Goal: Task Accomplishment & Management: Manage account settings

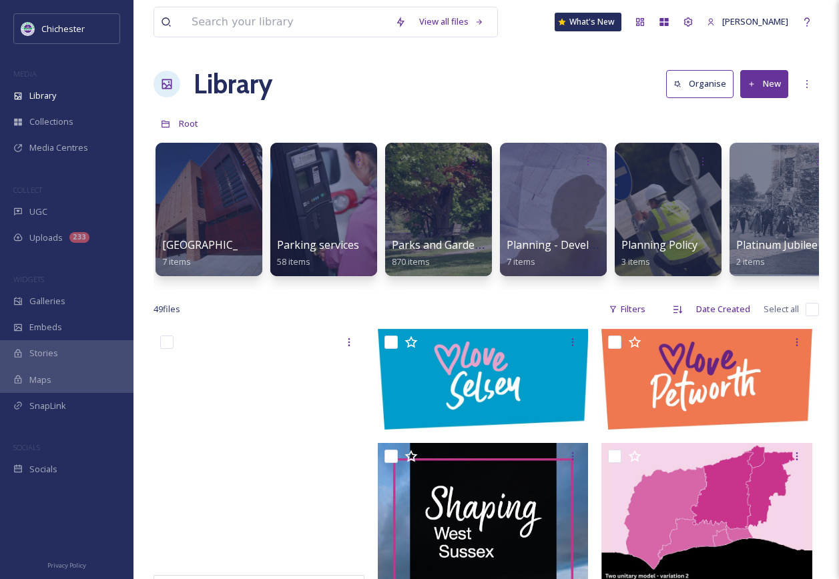
scroll to position [0, 3875]
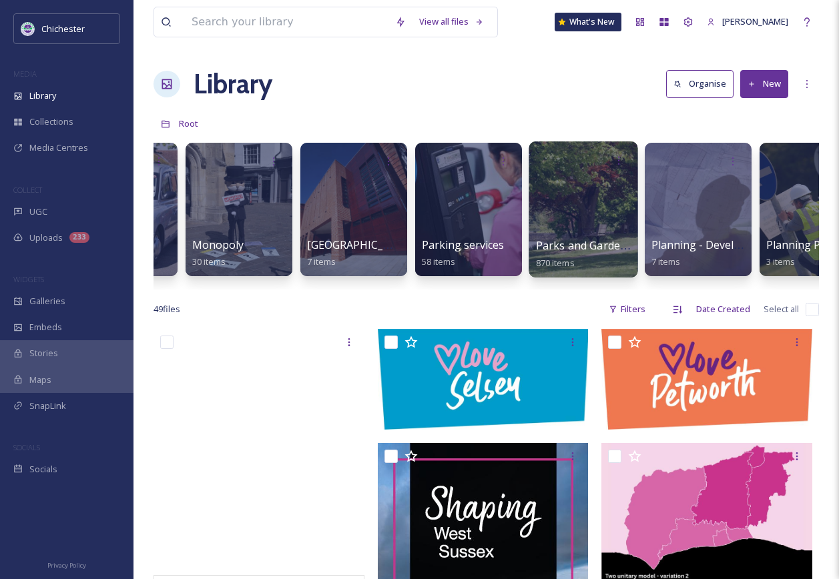
click at [575, 211] on div at bounding box center [583, 210] width 109 height 136
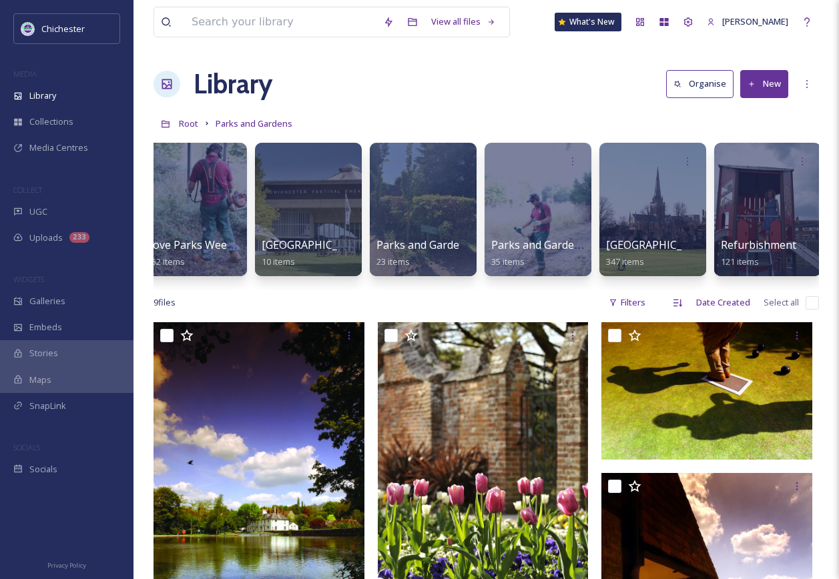
scroll to position [0, 712]
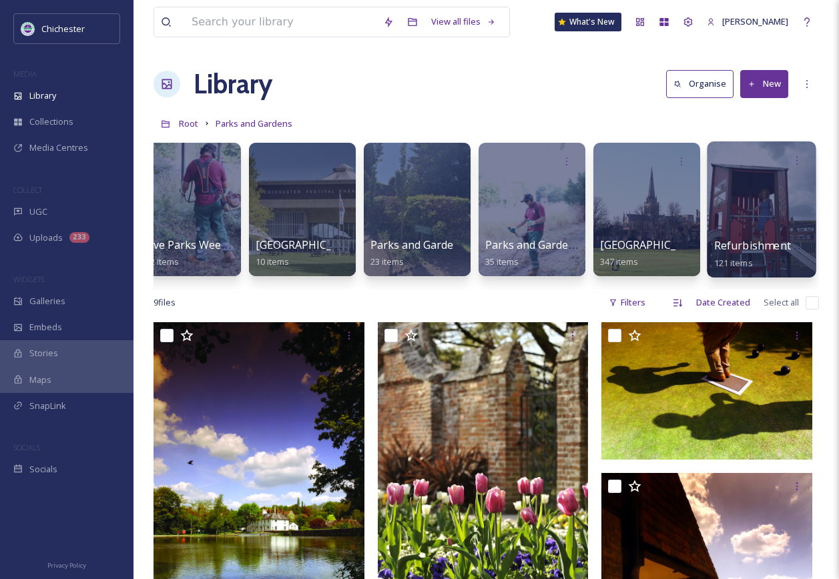
click at [764, 196] on div at bounding box center [761, 210] width 109 height 136
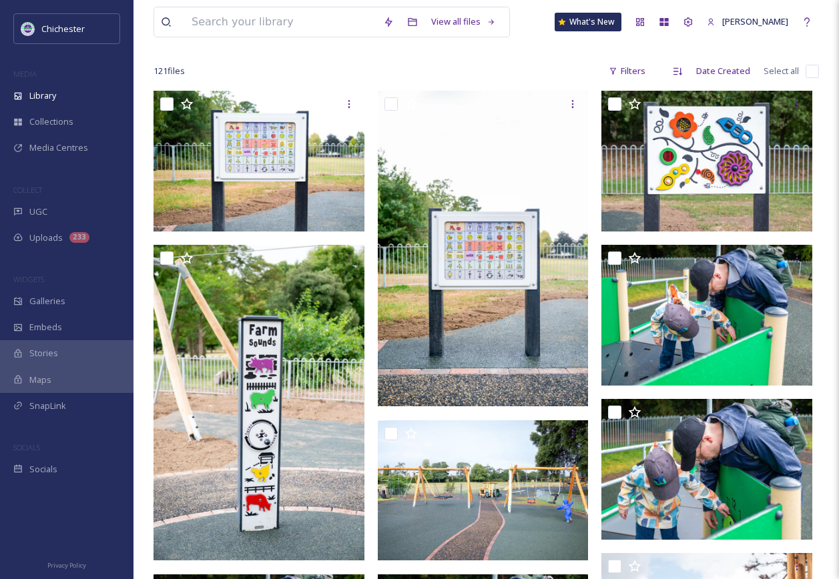
scroll to position [67, 0]
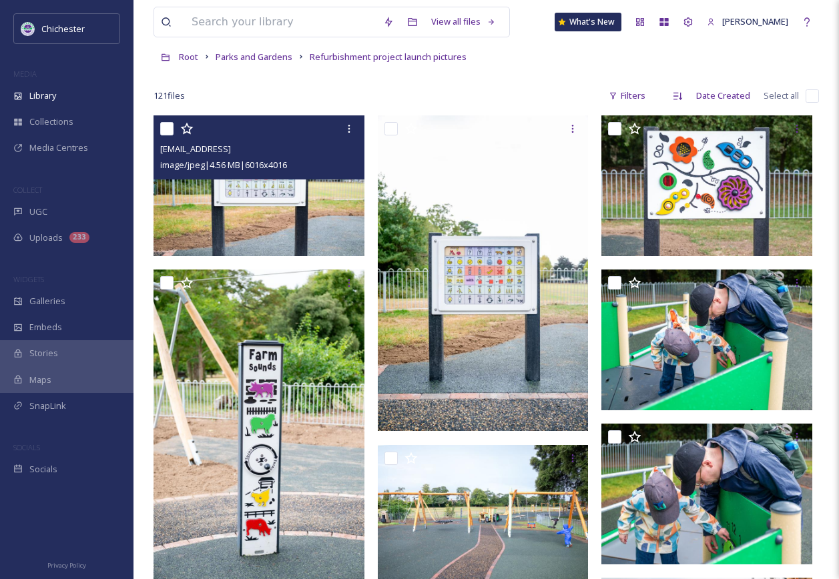
click at [314, 239] on img at bounding box center [259, 185] width 211 height 141
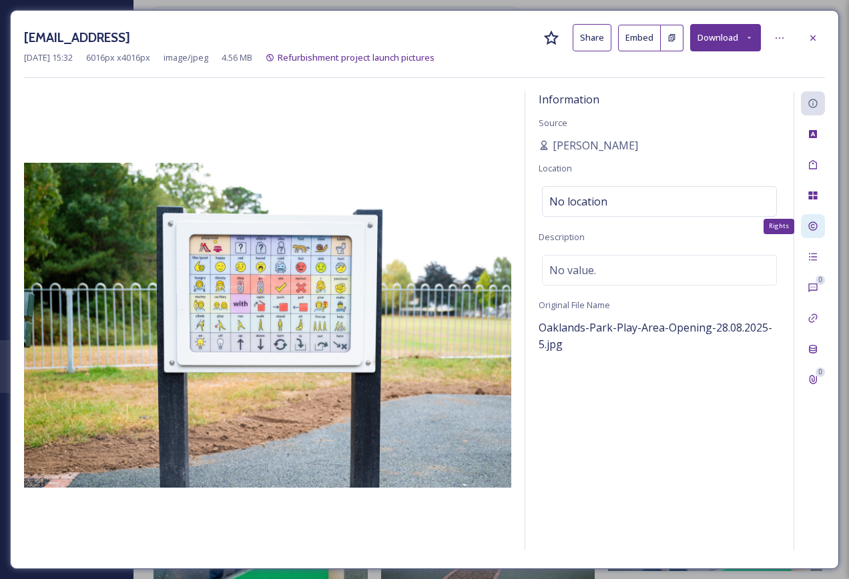
click at [809, 224] on icon at bounding box center [813, 226] width 11 height 11
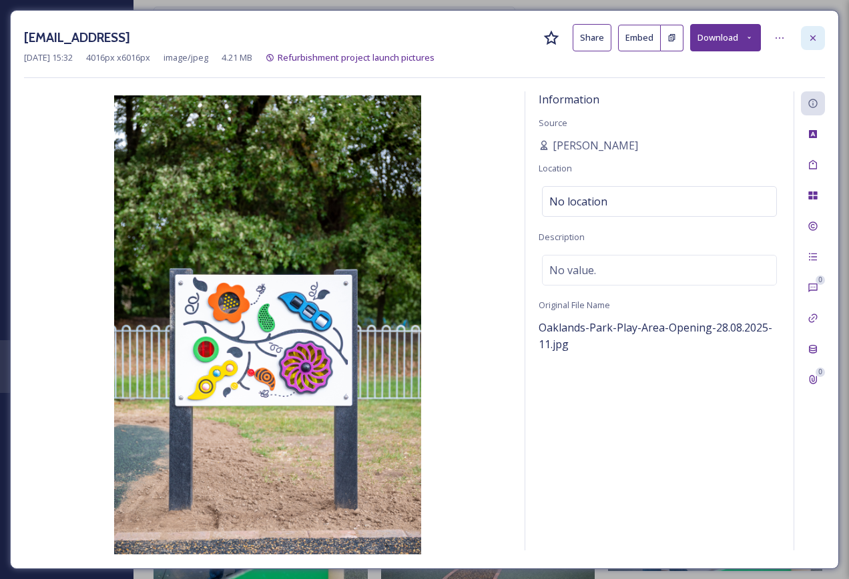
click at [811, 41] on icon at bounding box center [813, 38] width 11 height 11
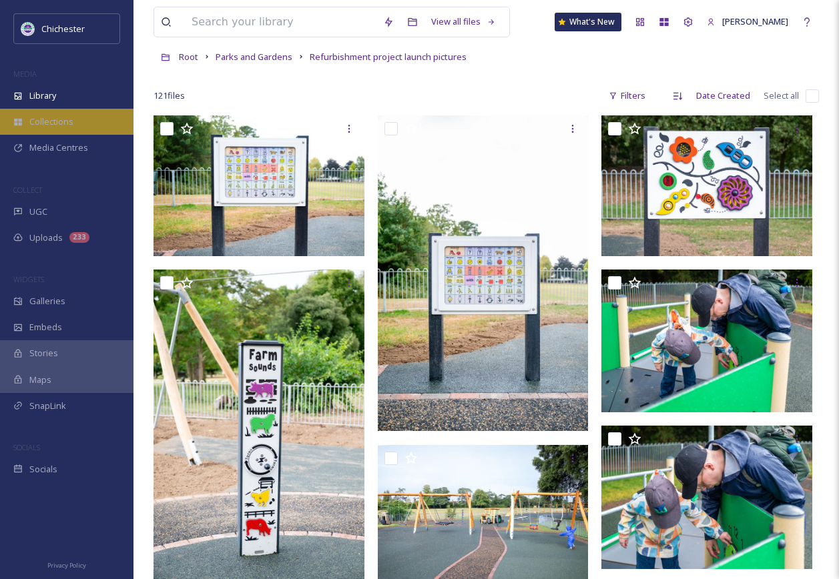
click at [20, 129] on div "Collections" at bounding box center [66, 122] width 133 height 26
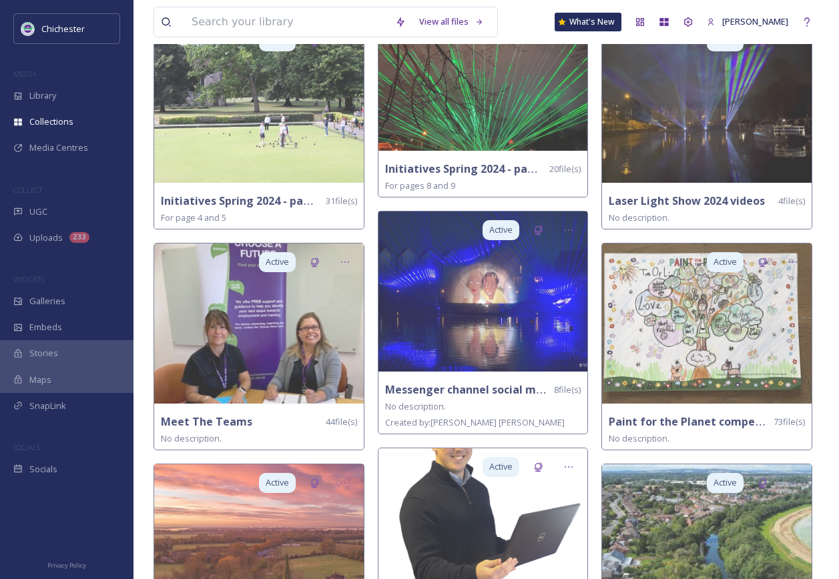
scroll to position [1268, 0]
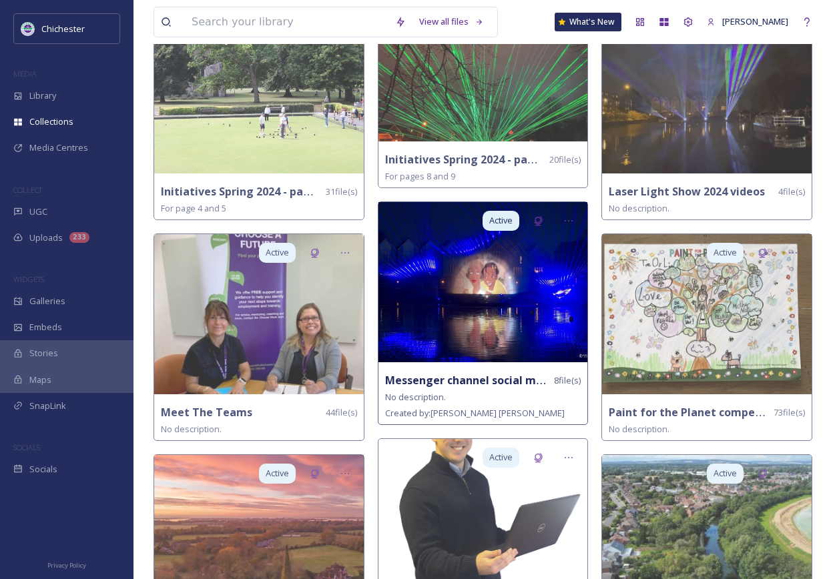
click at [450, 332] on img at bounding box center [483, 282] width 210 height 160
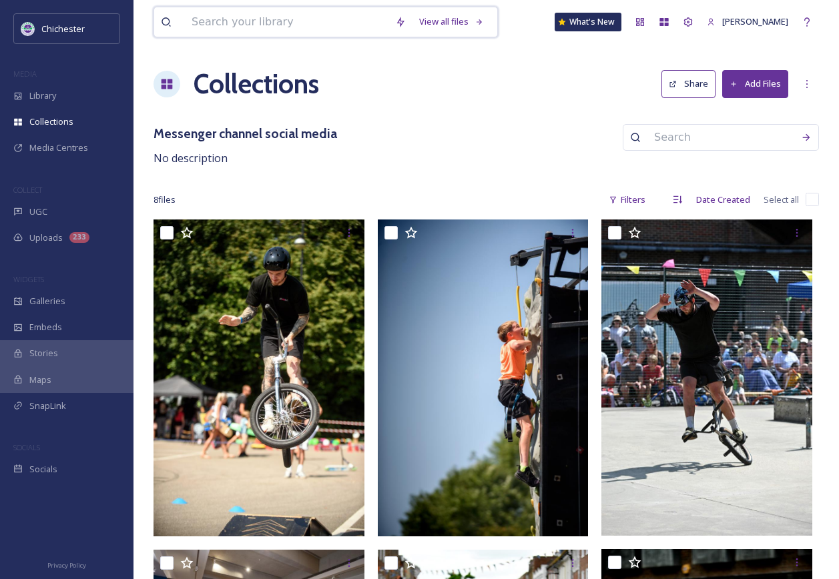
click at [263, 23] on input at bounding box center [287, 21] width 204 height 29
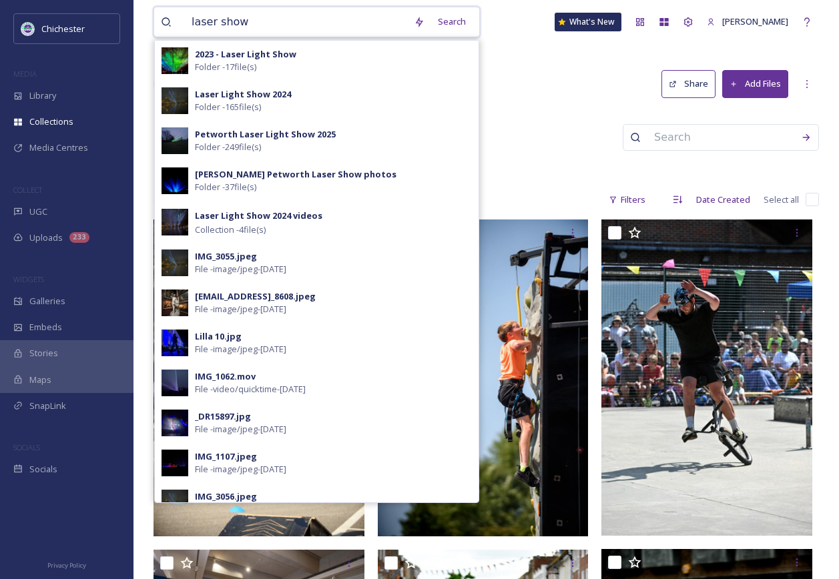
drag, startPoint x: 281, startPoint y: 25, endPoint x: 178, endPoint y: 29, distance: 103.6
click at [178, 29] on div "laser show" at bounding box center [284, 21] width 246 height 29
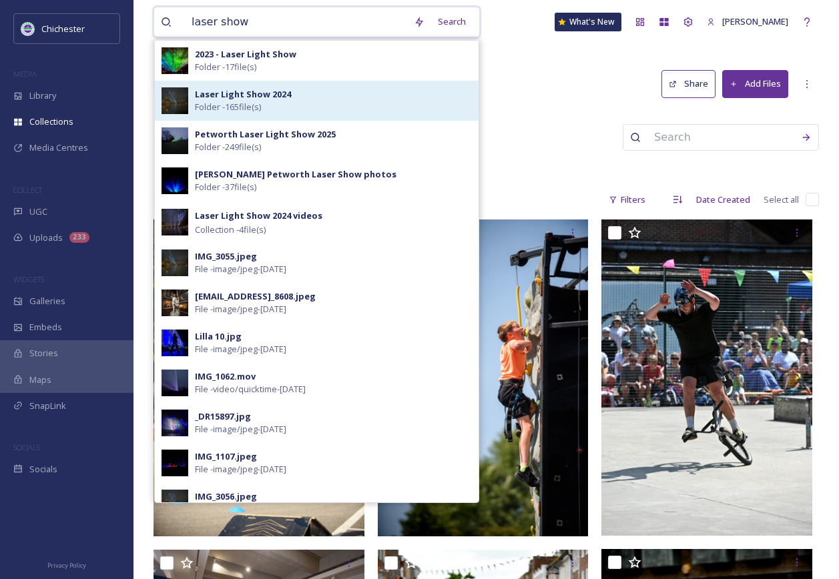
type input "laser show"
click at [270, 110] on div "Laser Light Show 2024 Folder - 165 file(s)" at bounding box center [333, 100] width 277 height 25
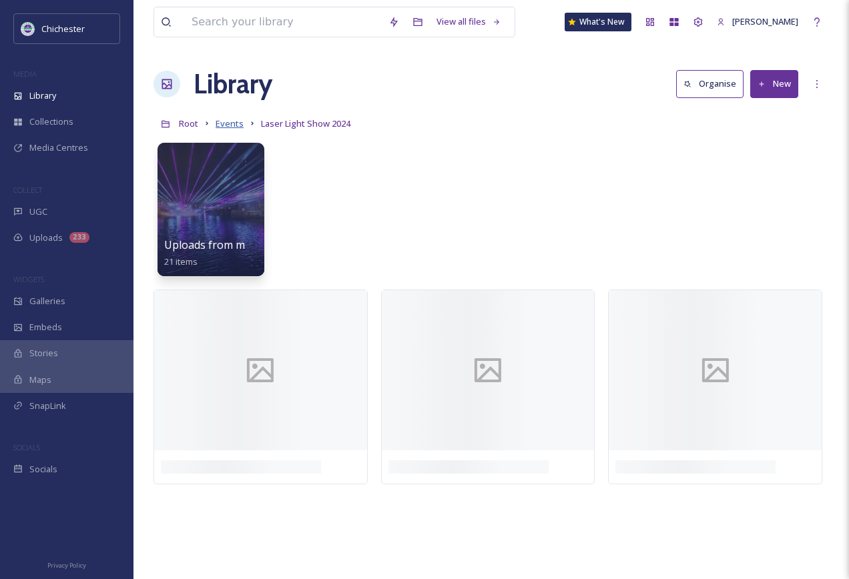
click at [230, 127] on span "Events" at bounding box center [230, 123] width 28 height 12
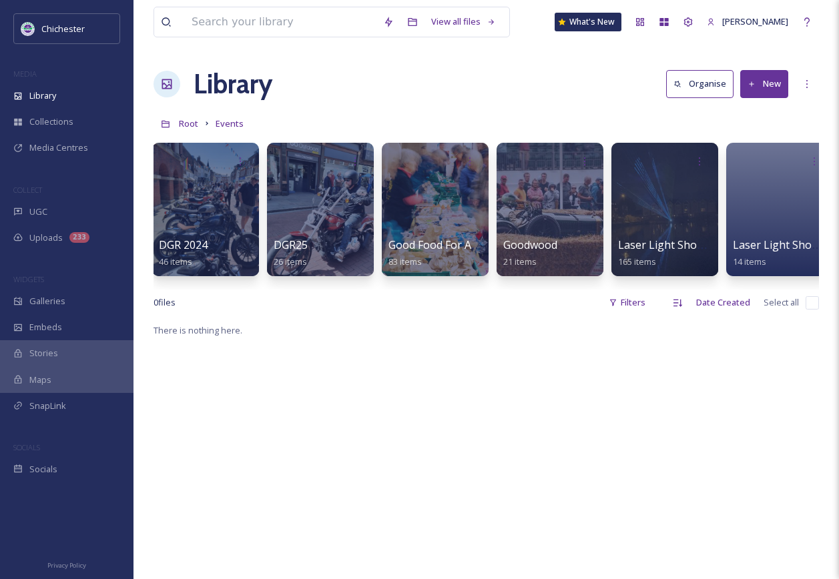
scroll to position [0, 1293]
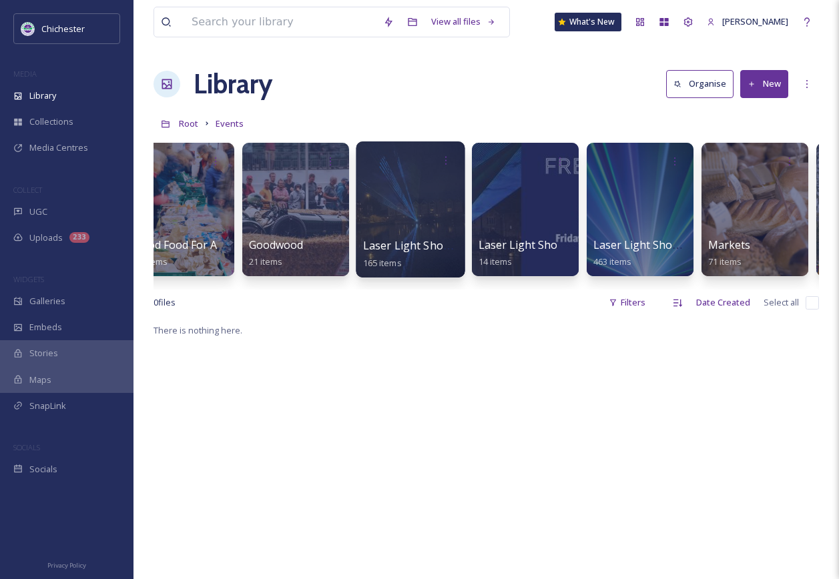
click at [430, 249] on span "Laser Light Show 2024" at bounding box center [420, 245] width 115 height 15
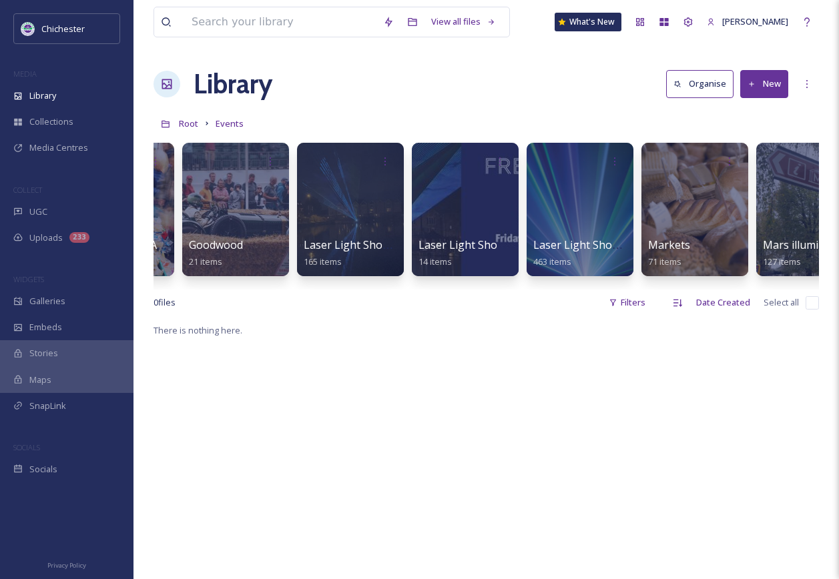
scroll to position [0, 1324]
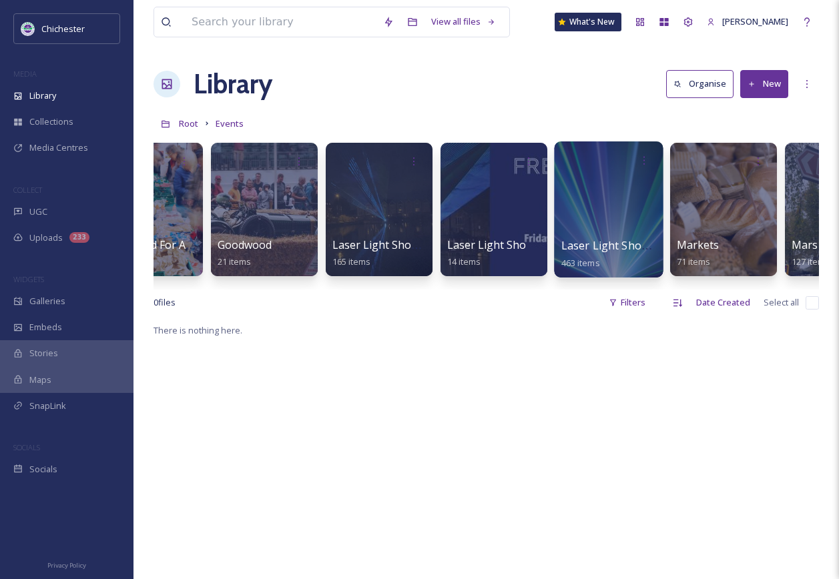
click at [603, 244] on span "Laser Light Shows 2025" at bounding box center [621, 245] width 121 height 15
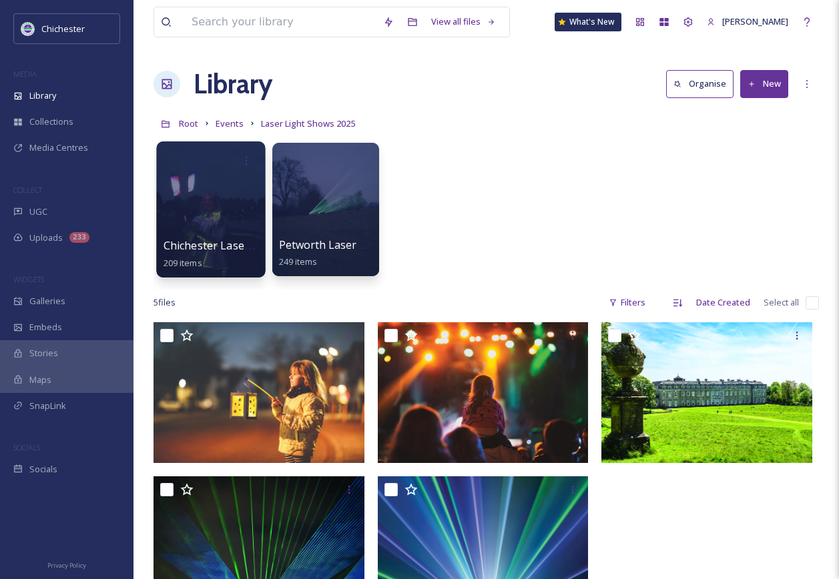
click at [208, 234] on div at bounding box center [210, 210] width 109 height 136
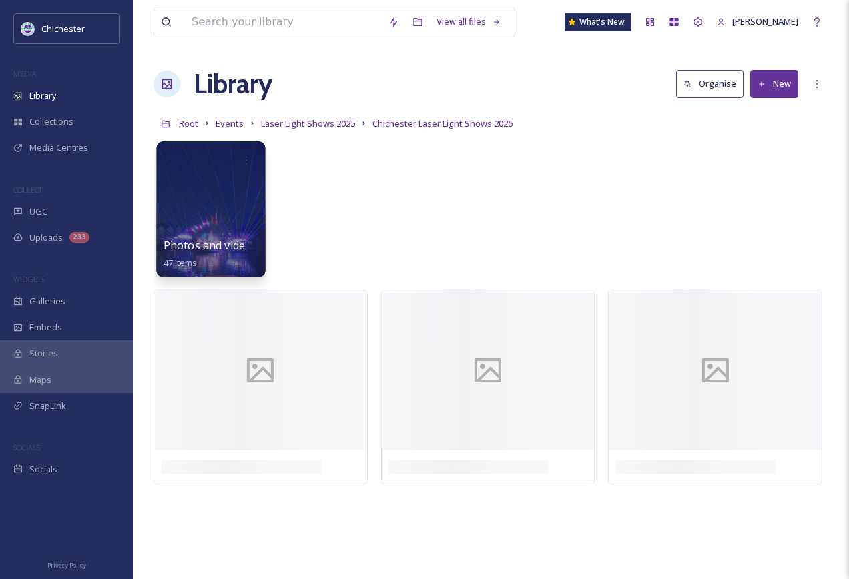
click at [184, 210] on div at bounding box center [210, 210] width 109 height 136
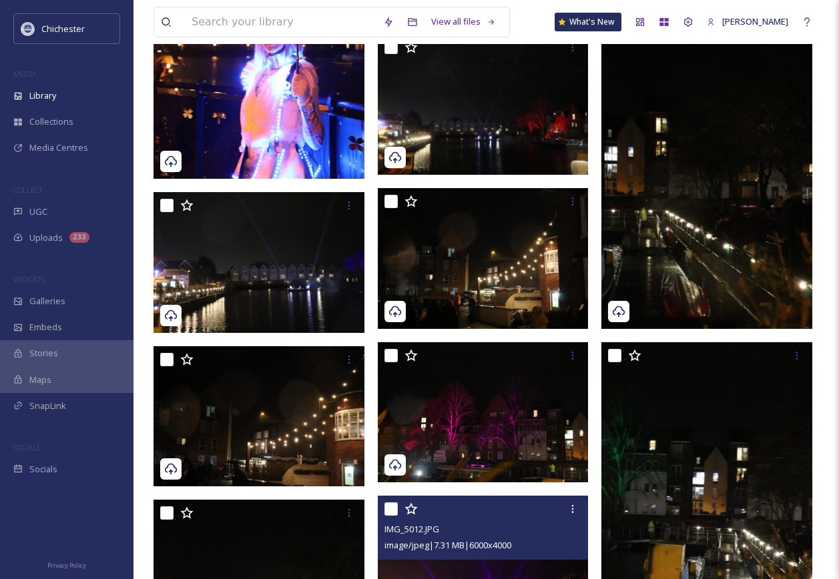
scroll to position [5815, 0]
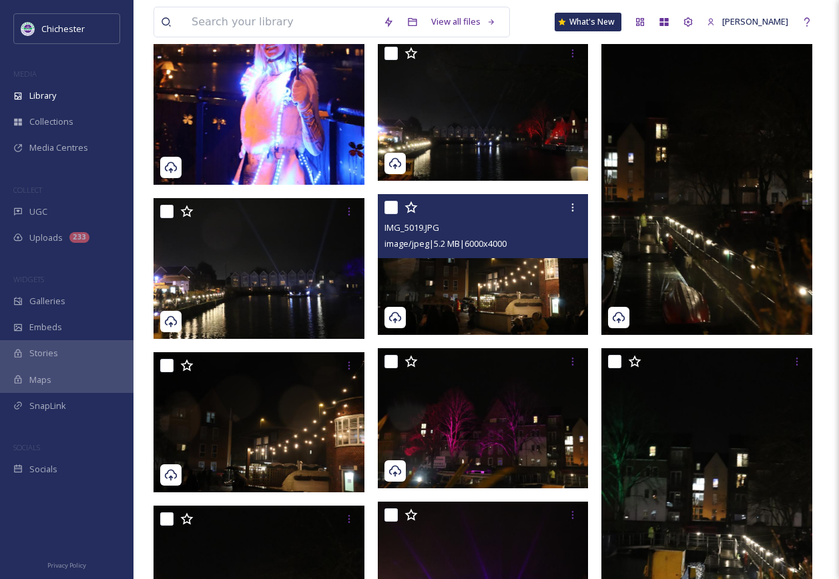
click at [500, 304] on img at bounding box center [483, 264] width 211 height 141
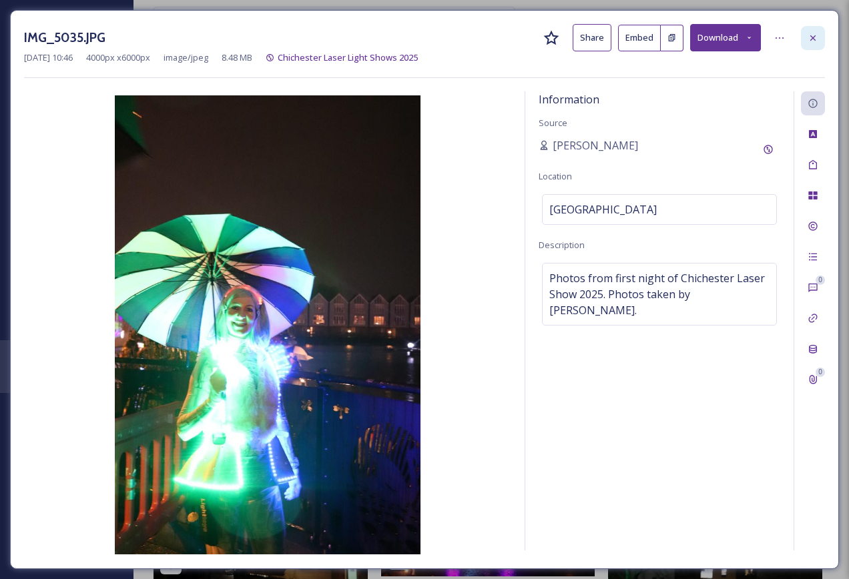
click at [806, 43] on div at bounding box center [813, 38] width 24 height 24
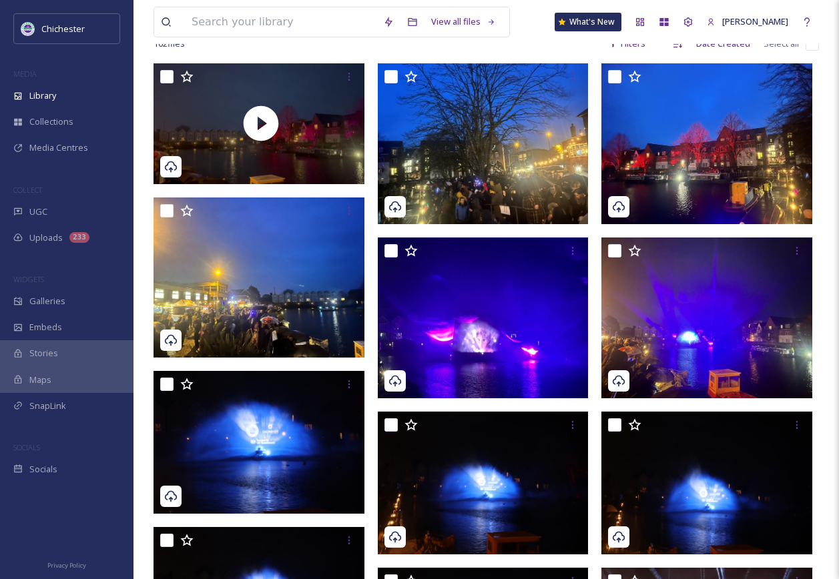
scroll to position [142, 0]
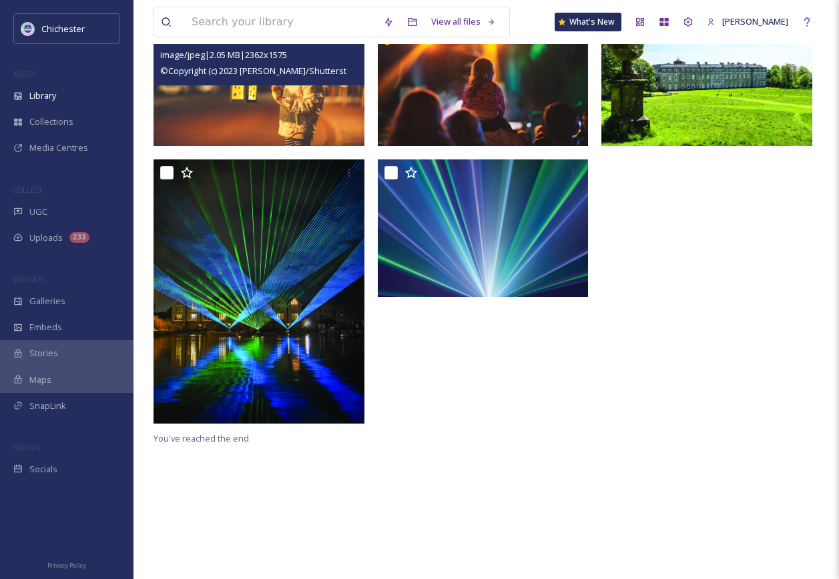
scroll to position [322, 0]
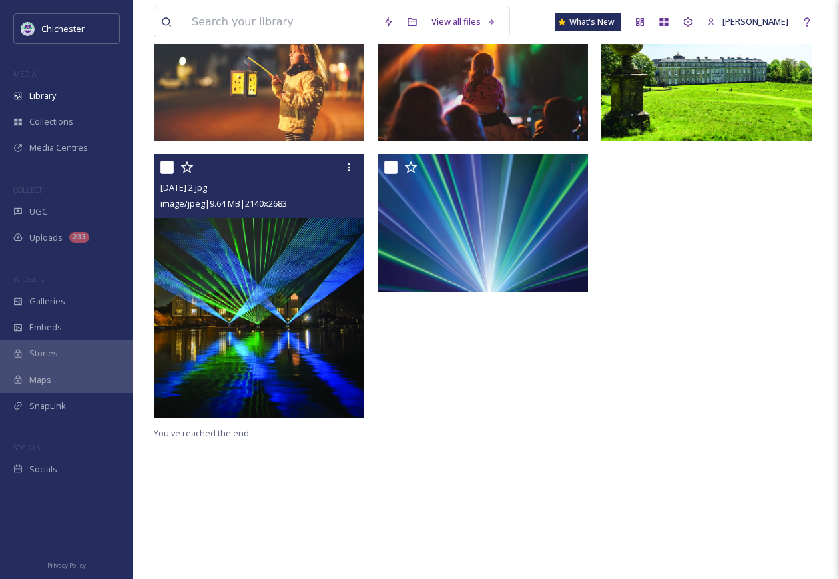
click at [212, 370] on img at bounding box center [259, 286] width 211 height 264
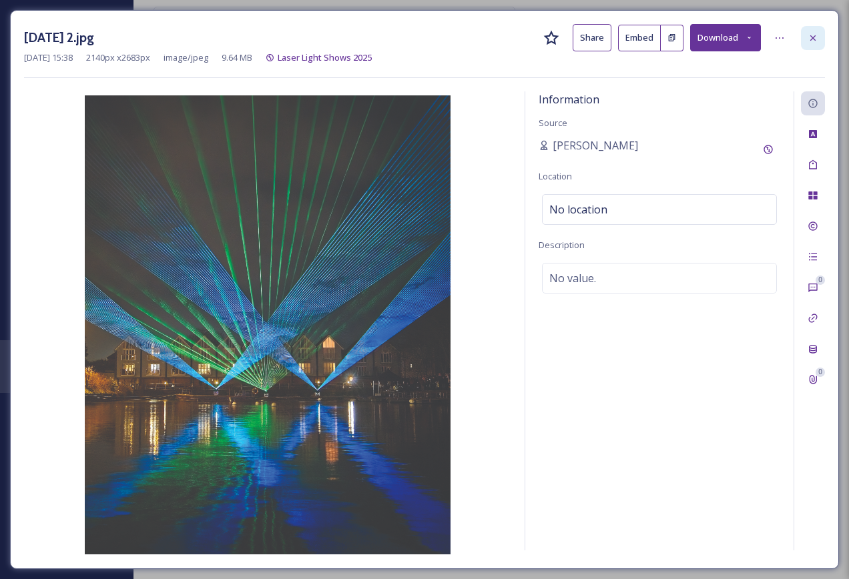
click at [808, 38] on icon at bounding box center [813, 38] width 11 height 11
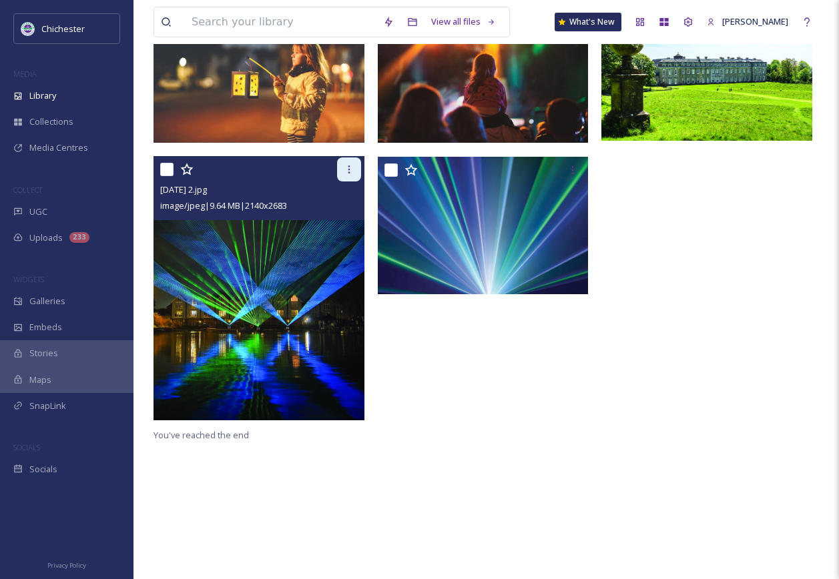
click at [345, 166] on icon at bounding box center [349, 169] width 11 height 11
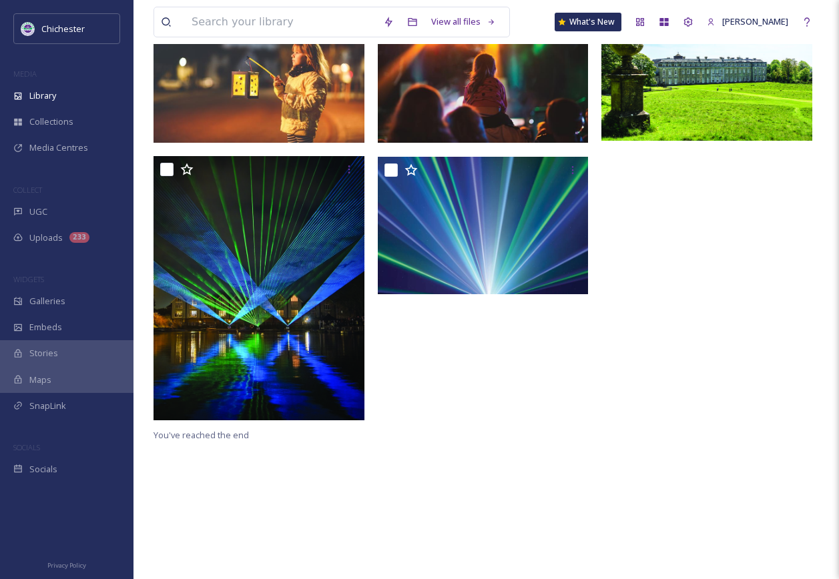
click at [481, 449] on div "You've reached the end" at bounding box center [486, 289] width 665 height 579
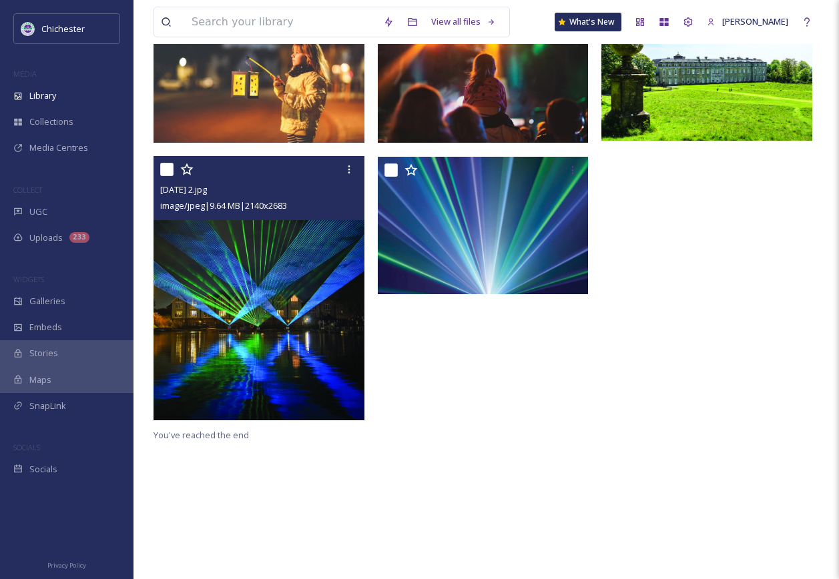
click at [263, 321] on img at bounding box center [259, 288] width 211 height 264
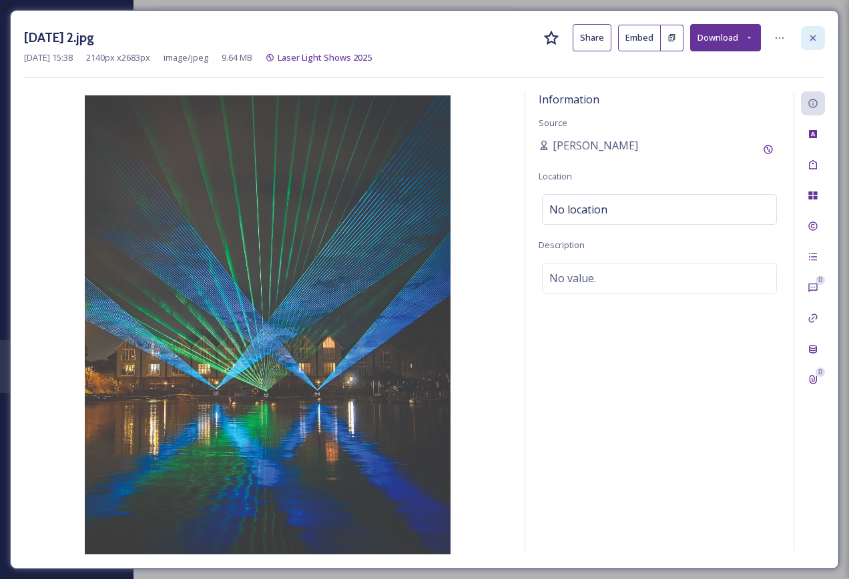
click at [814, 37] on icon at bounding box center [813, 38] width 11 height 11
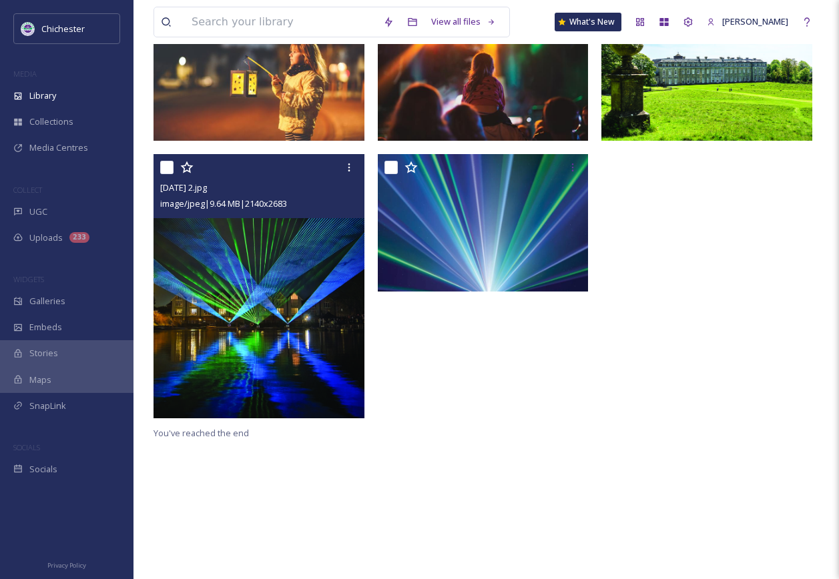
click at [170, 166] on input "checkbox" at bounding box center [166, 167] width 13 height 13
checkbox input "true"
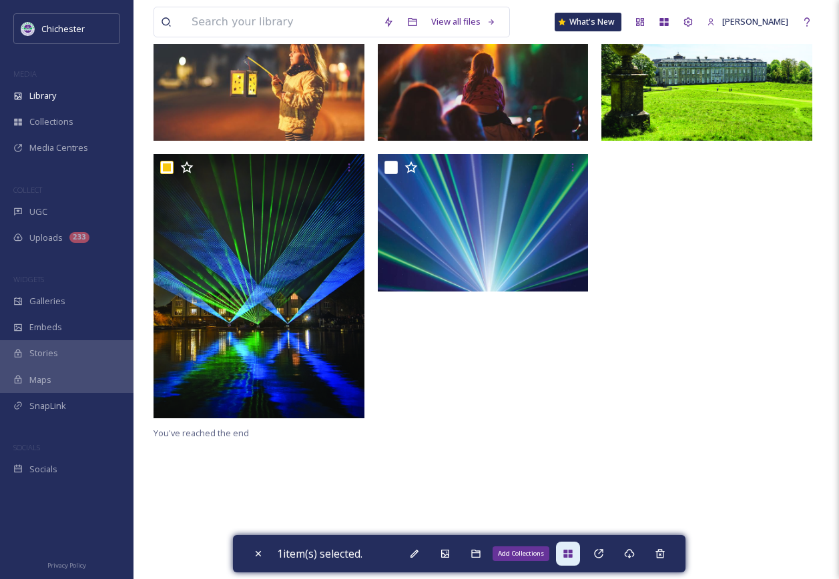
click at [577, 561] on div "Add Collections" at bounding box center [568, 554] width 24 height 24
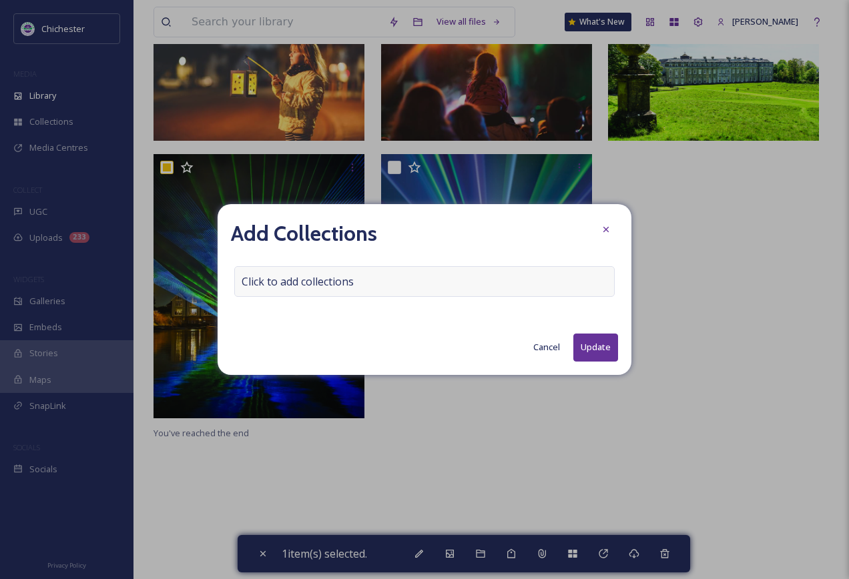
click at [326, 276] on span "Click to add collections" at bounding box center [298, 282] width 112 height 16
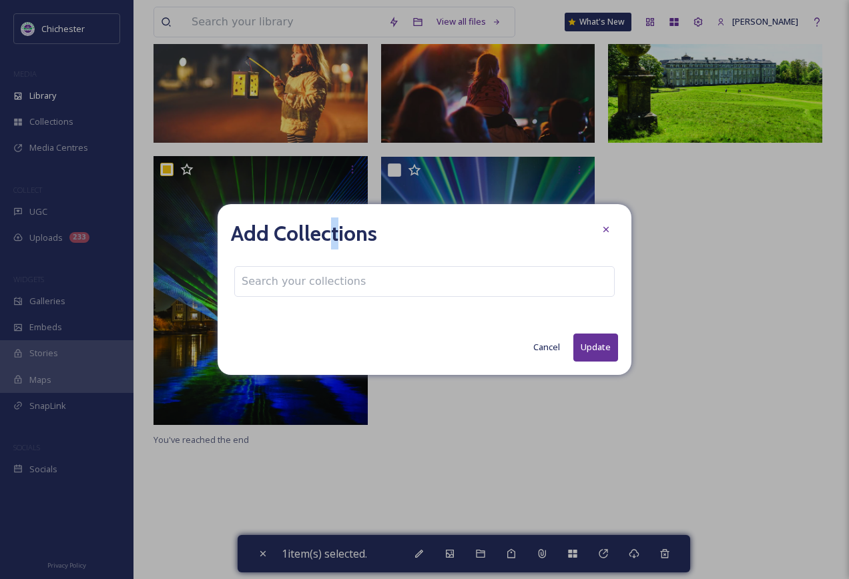
click at [334, 251] on div "Add Collections Cancel Update" at bounding box center [425, 289] width 414 height 170
drag, startPoint x: 334, startPoint y: 251, endPoint x: 344, endPoint y: 285, distance: 35.5
click at [344, 285] on span "Click to add collections" at bounding box center [298, 282] width 112 height 16
click at [344, 285] on input at bounding box center [308, 281] width 147 height 29
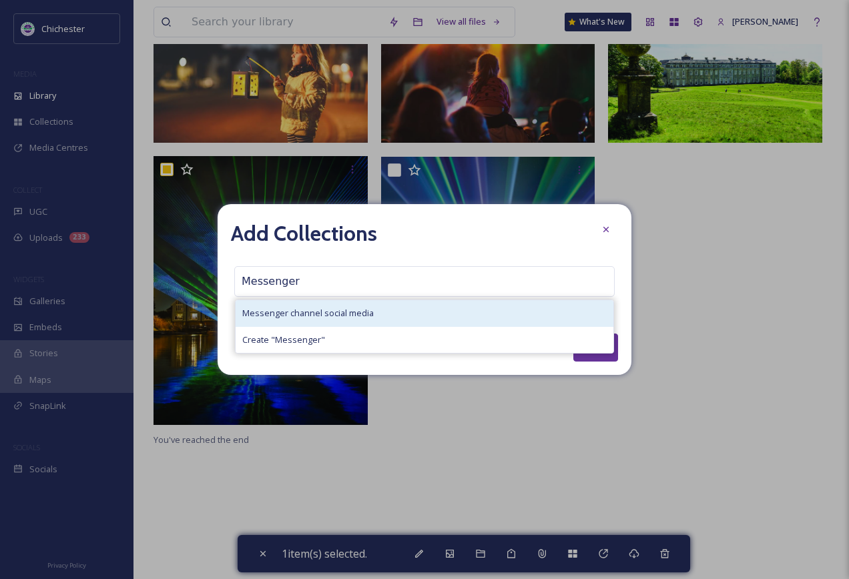
type input "Messenger"
click at [373, 313] on div "Messenger channel social media" at bounding box center [425, 313] width 378 height 26
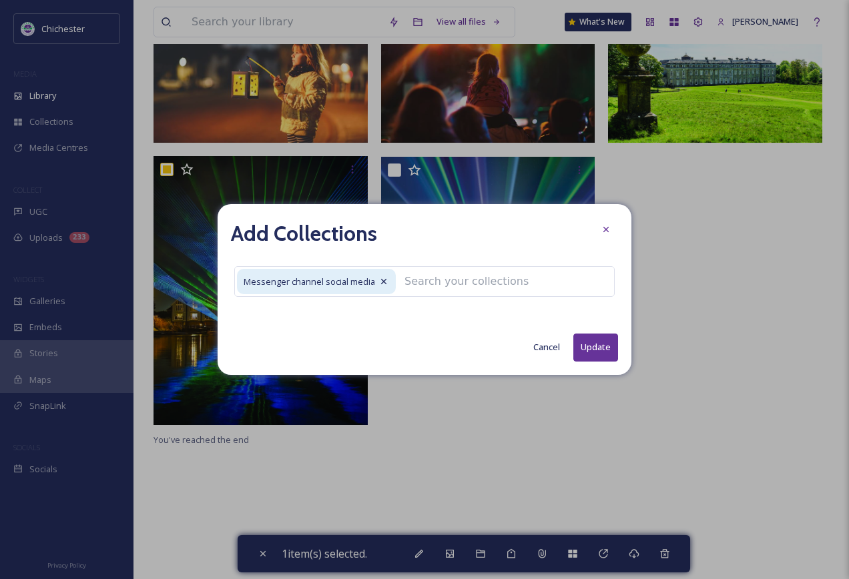
click at [609, 344] on button "Update" at bounding box center [595, 347] width 45 height 27
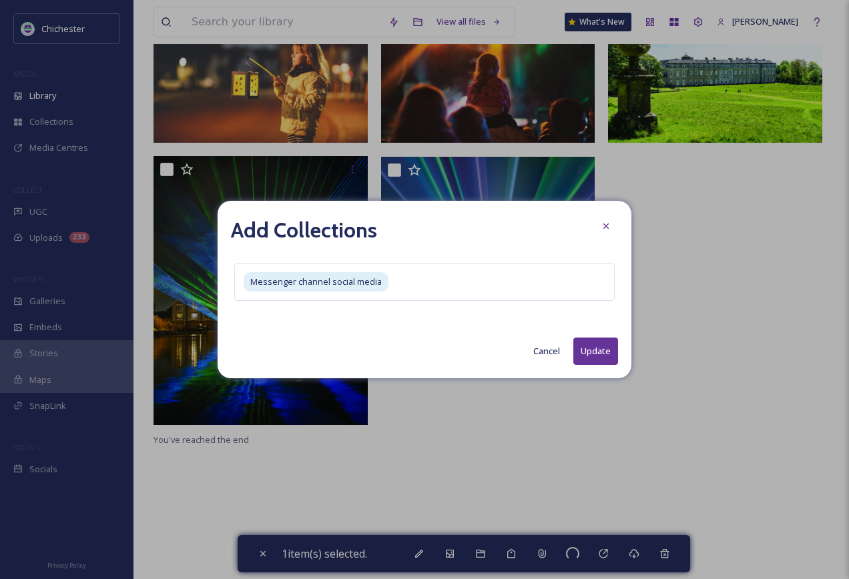
checkbox input "false"
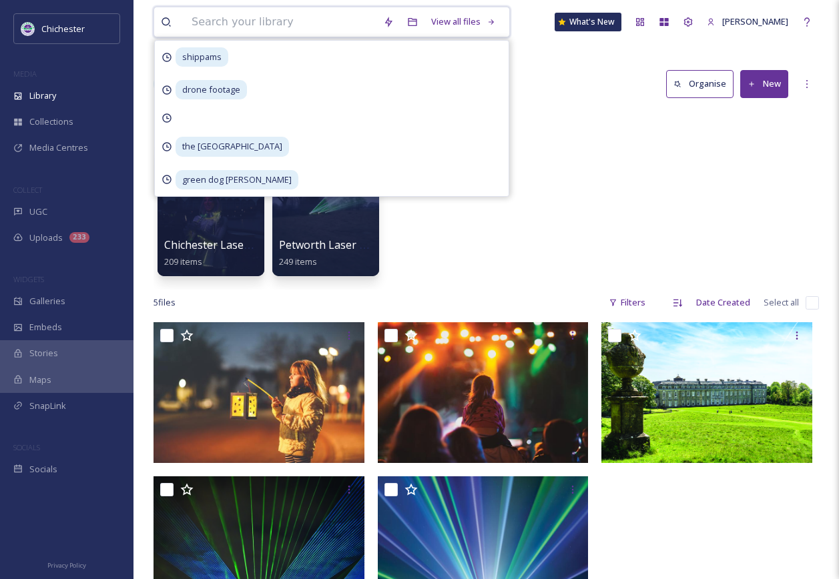
click at [204, 20] on input at bounding box center [281, 21] width 192 height 29
type input "farmers market"
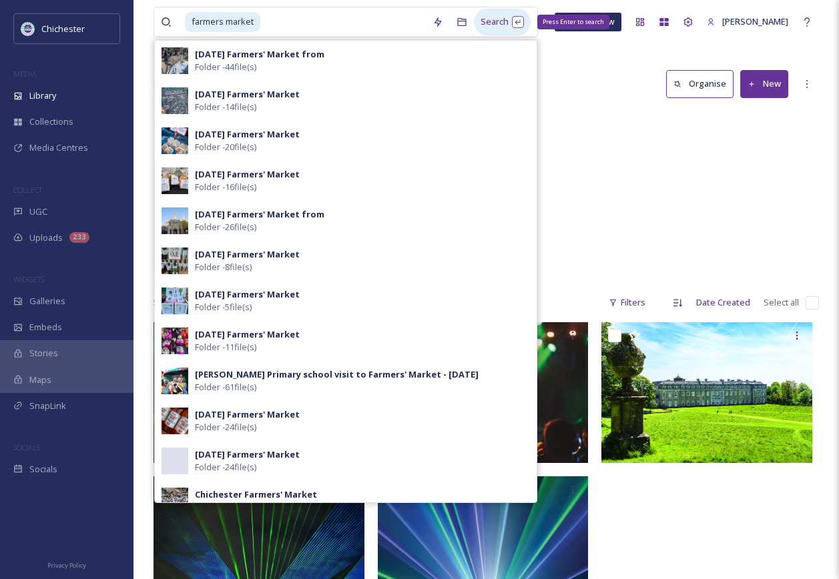
click at [500, 23] on div "Search Press Enter to search" at bounding box center [502, 22] width 57 height 26
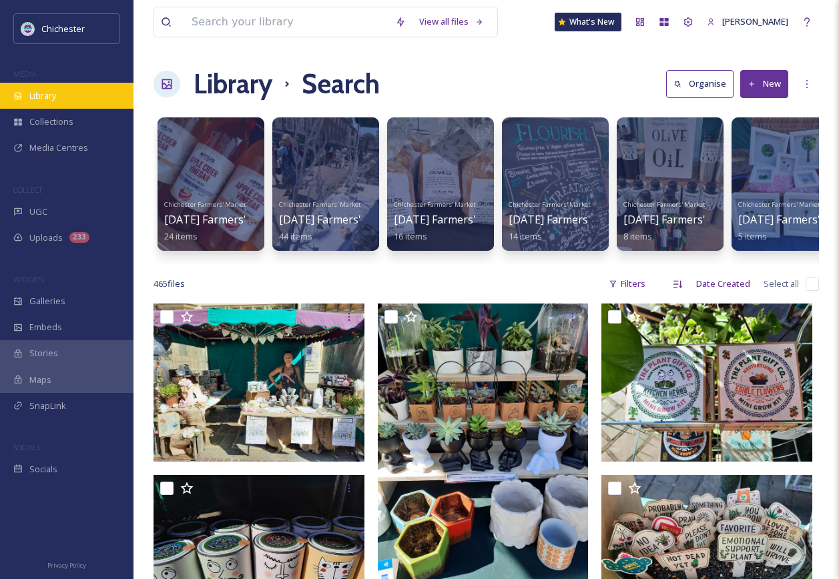
click at [52, 89] on div "Library" at bounding box center [66, 96] width 133 height 26
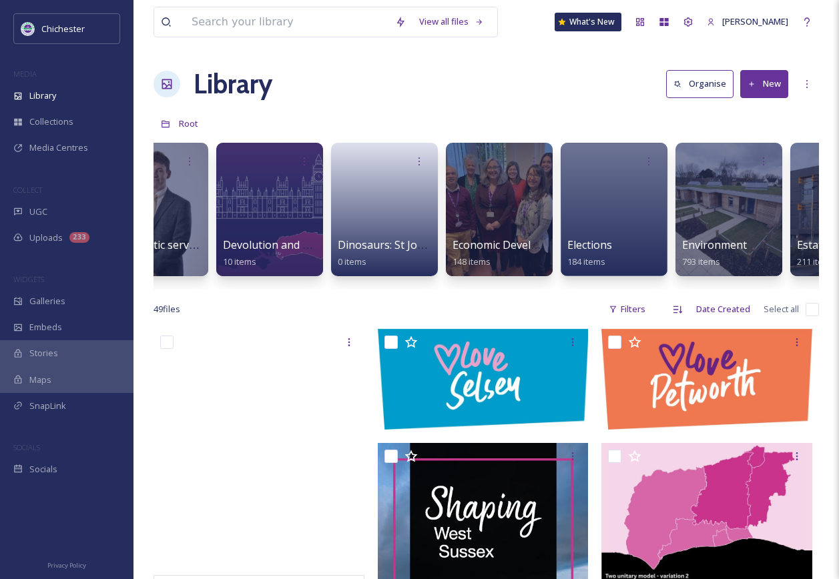
scroll to position [0, 2437]
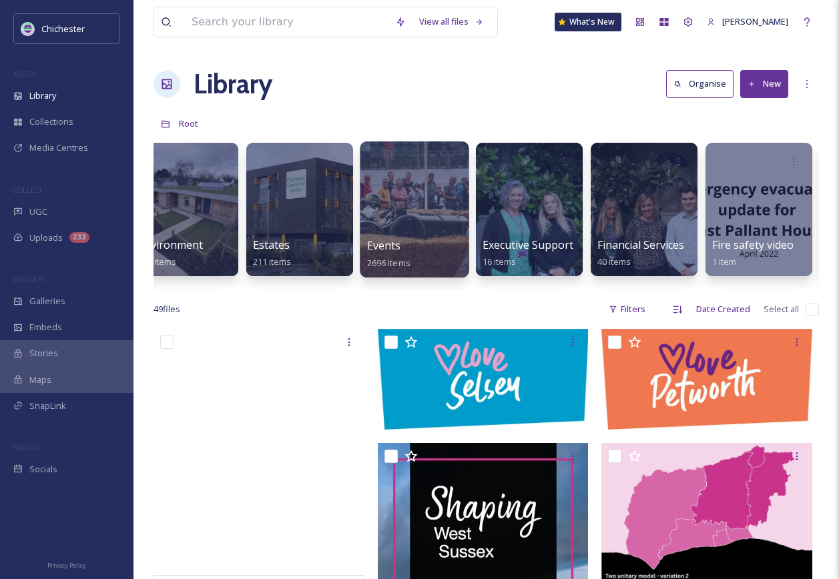
click at [417, 236] on div at bounding box center [414, 210] width 109 height 136
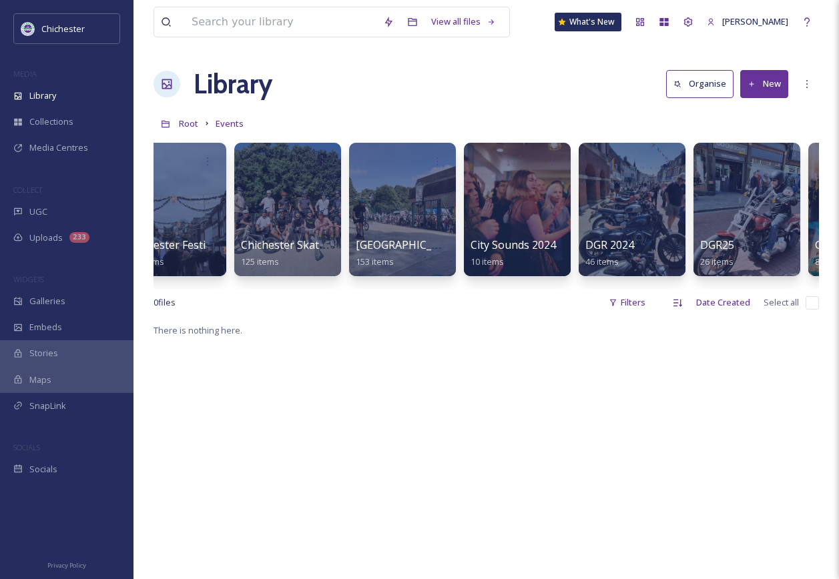
scroll to position [0, 348]
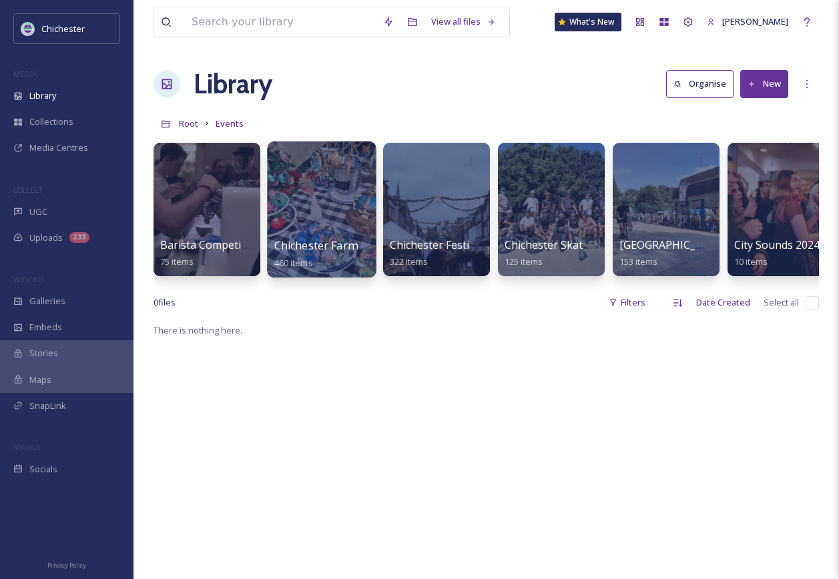
click at [336, 265] on div "Chichester Farmers' Market 460 items" at bounding box center [321, 254] width 95 height 33
click at [319, 208] on div at bounding box center [321, 210] width 109 height 136
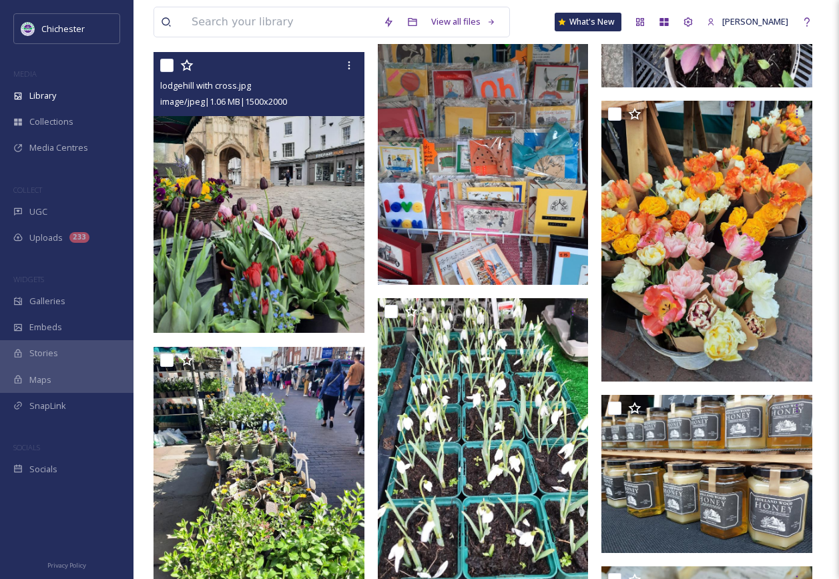
scroll to position [1535, 0]
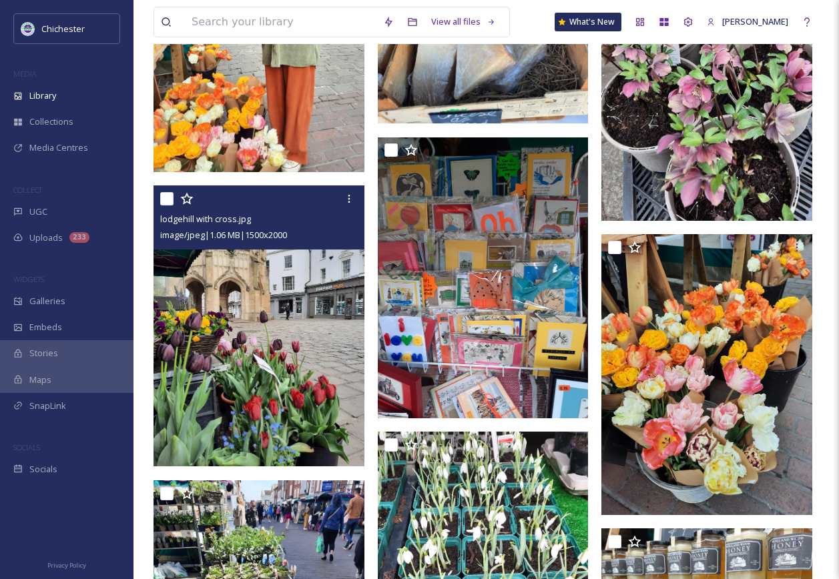
click at [165, 206] on input "checkbox" at bounding box center [166, 198] width 13 height 13
checkbox input "true"
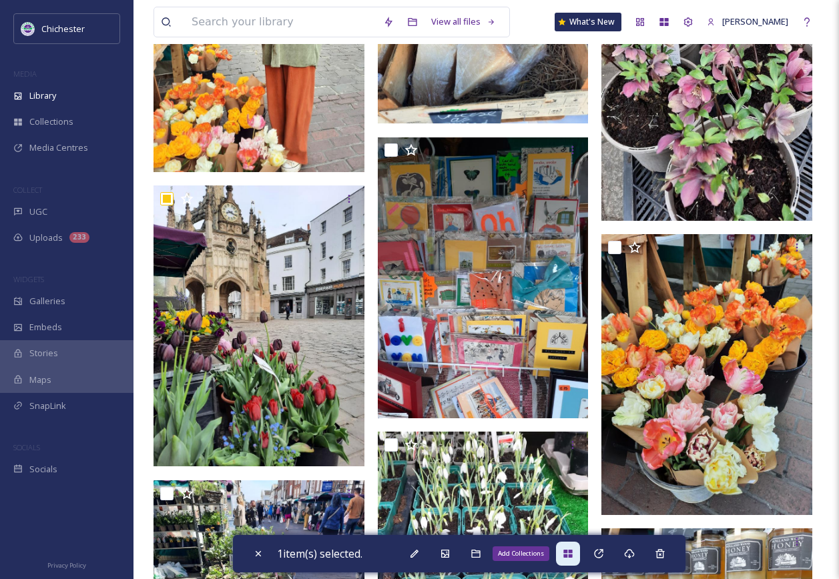
click at [578, 553] on div "Add Collections" at bounding box center [568, 554] width 24 height 24
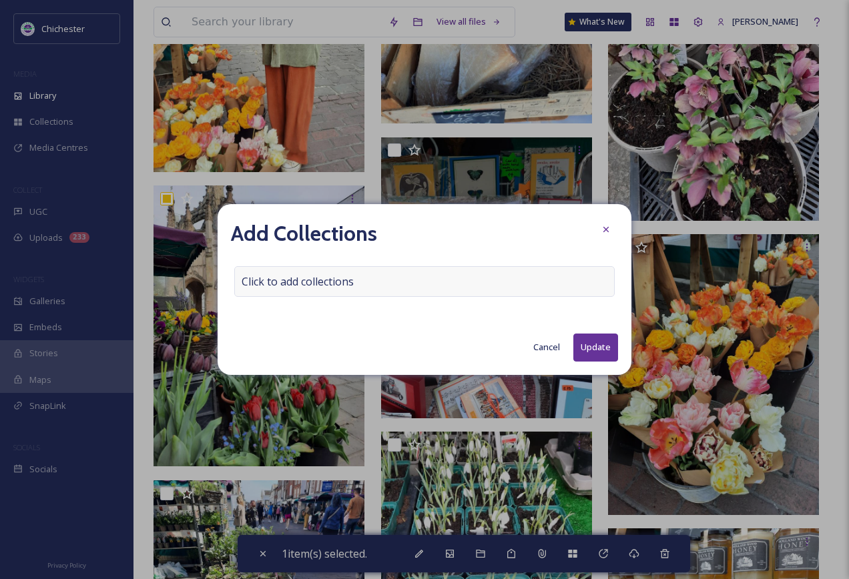
click at [382, 276] on div "Click to add collections" at bounding box center [424, 281] width 380 height 31
click at [382, 286] on div at bounding box center [424, 281] width 380 height 31
click at [313, 286] on input at bounding box center [308, 281] width 147 height 29
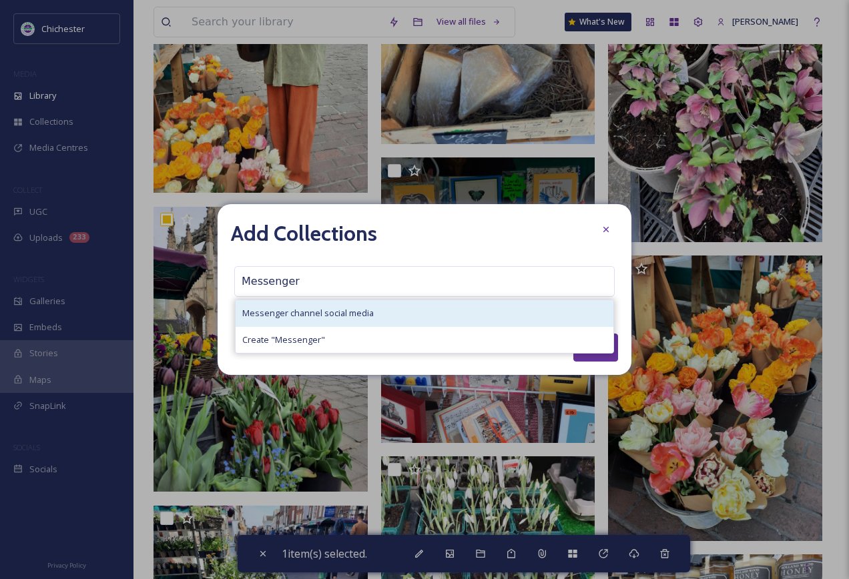
type input "Messenger"
click at [370, 308] on span "Messenger channel social media" at bounding box center [307, 313] width 131 height 13
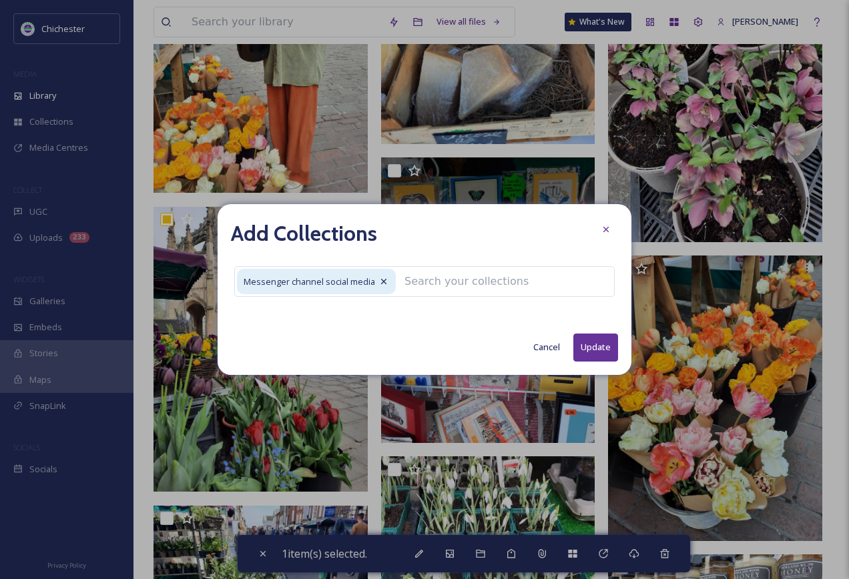
click at [585, 347] on button "Update" at bounding box center [595, 347] width 45 height 27
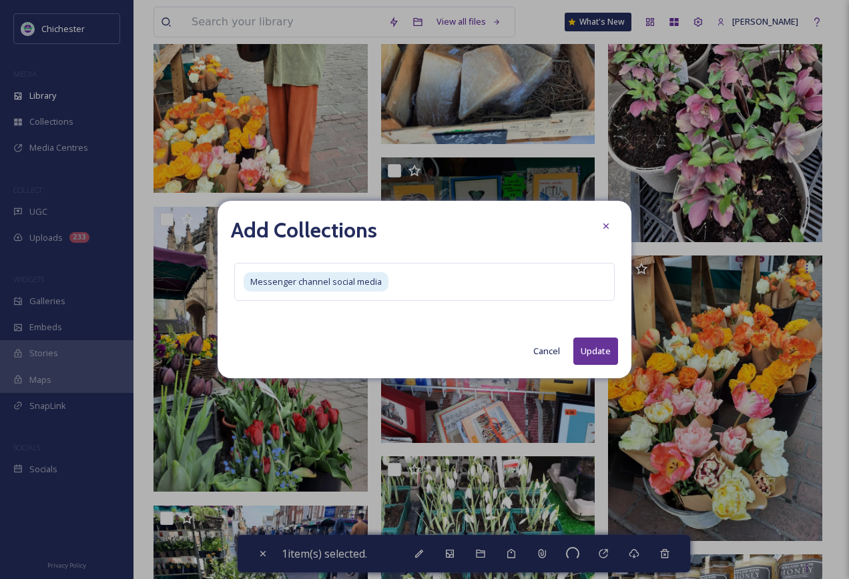
checkbox input "false"
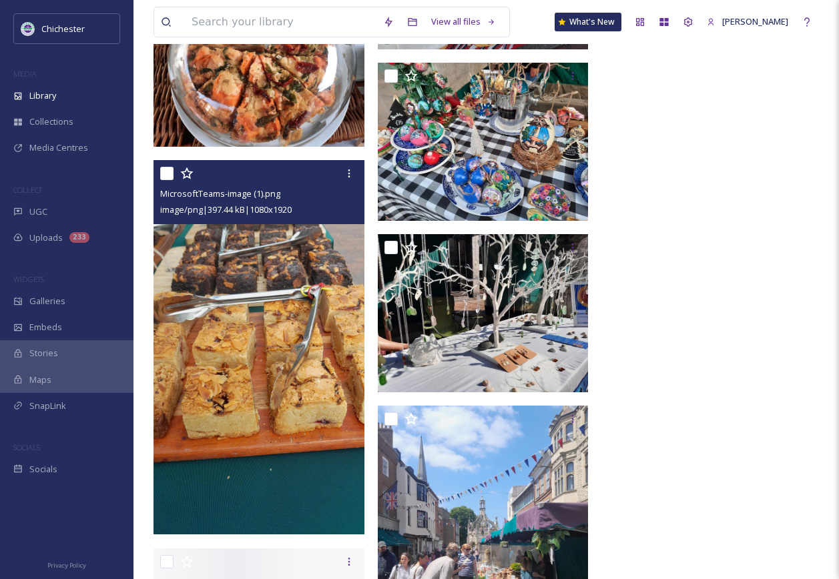
scroll to position [4472, 0]
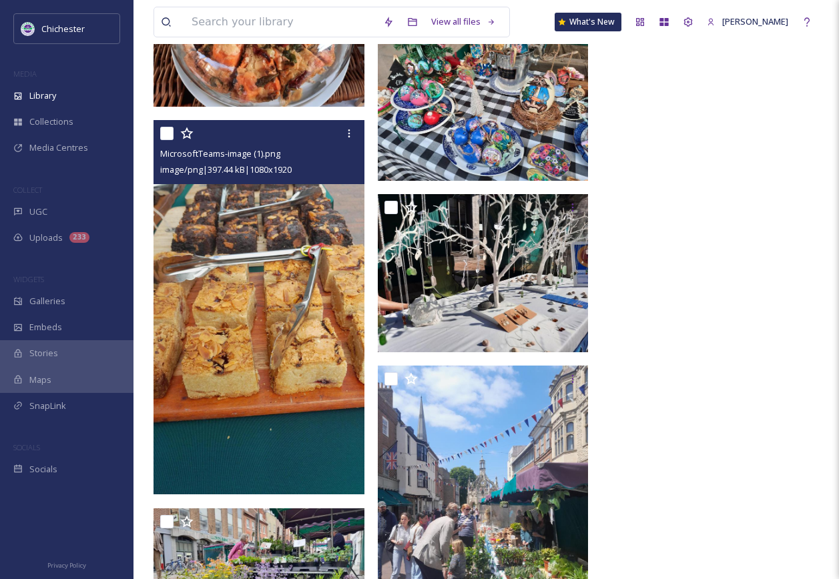
click at [283, 375] on img at bounding box center [259, 307] width 211 height 375
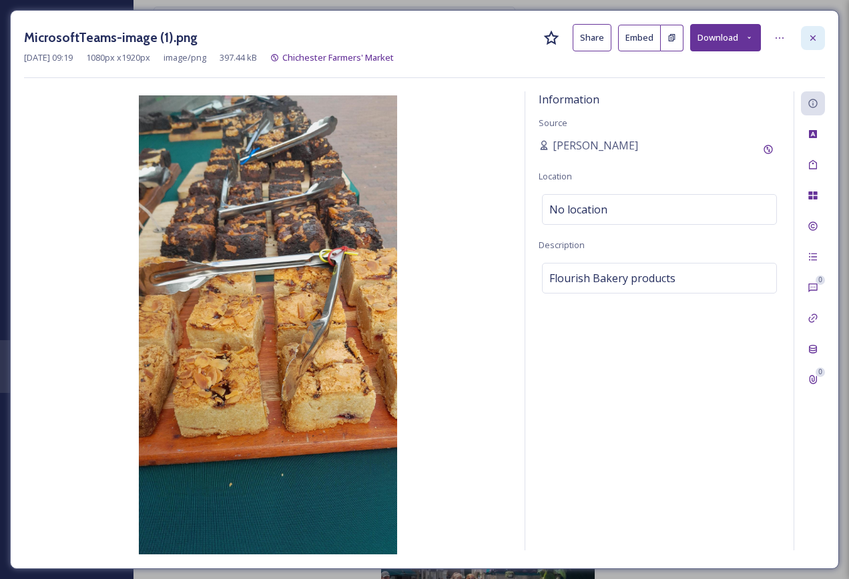
click at [808, 35] on icon at bounding box center [813, 38] width 11 height 11
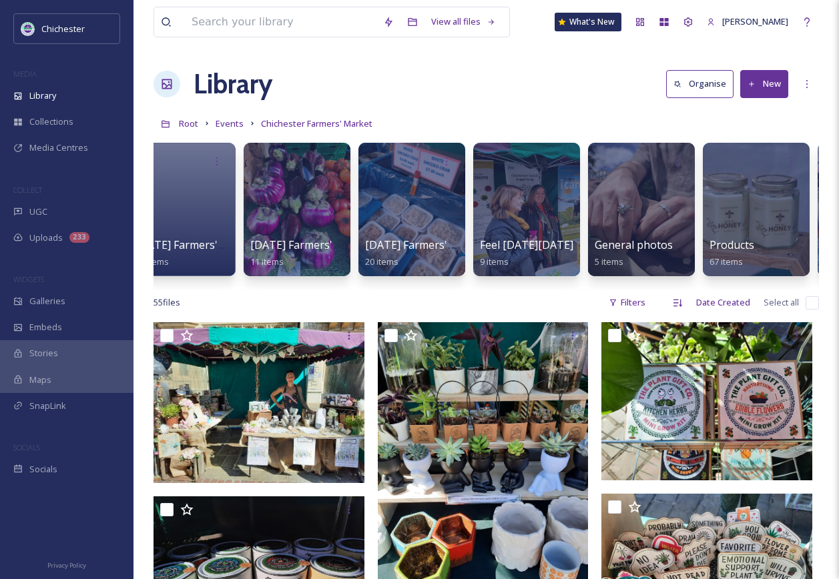
scroll to position [0, 1171]
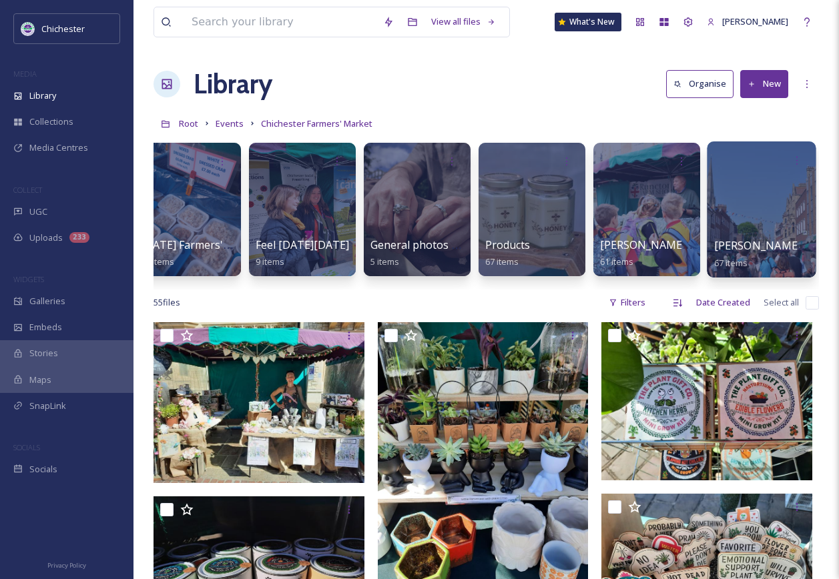
click at [768, 274] on div at bounding box center [761, 210] width 109 height 136
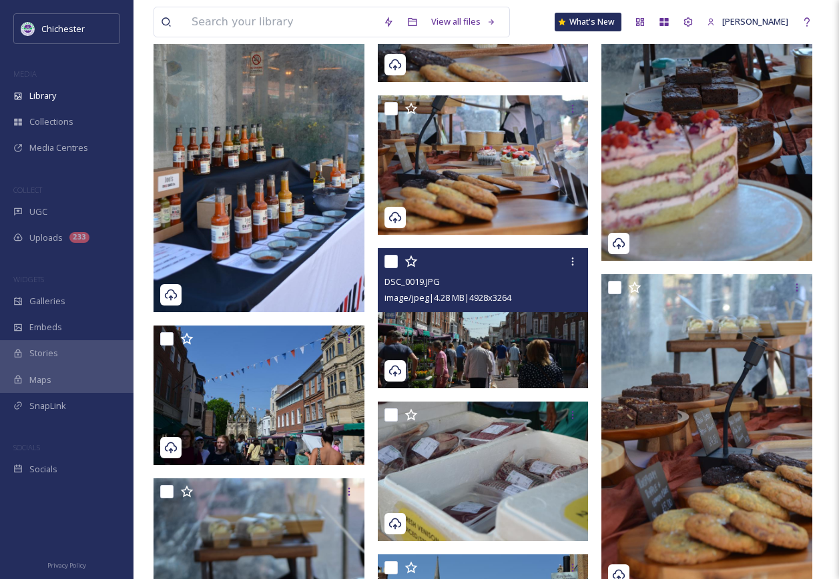
scroll to position [4205, 0]
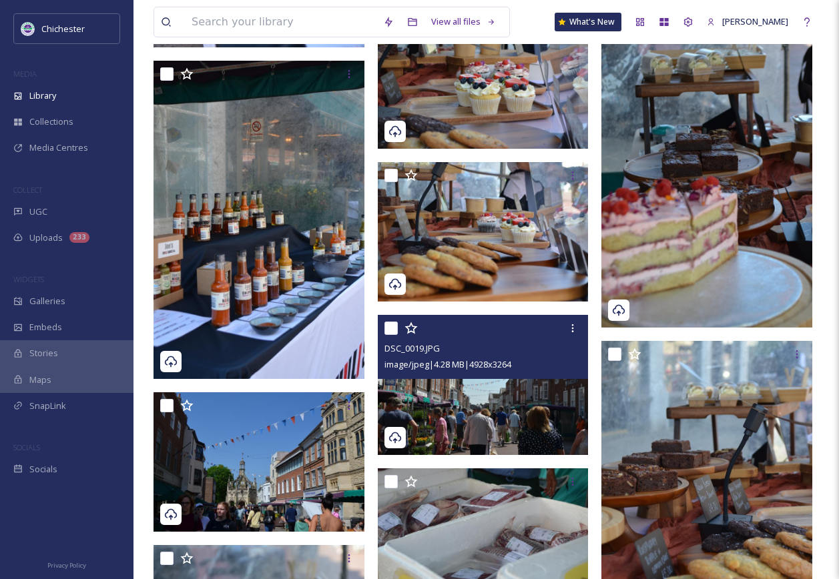
click at [481, 433] on img at bounding box center [483, 385] width 211 height 140
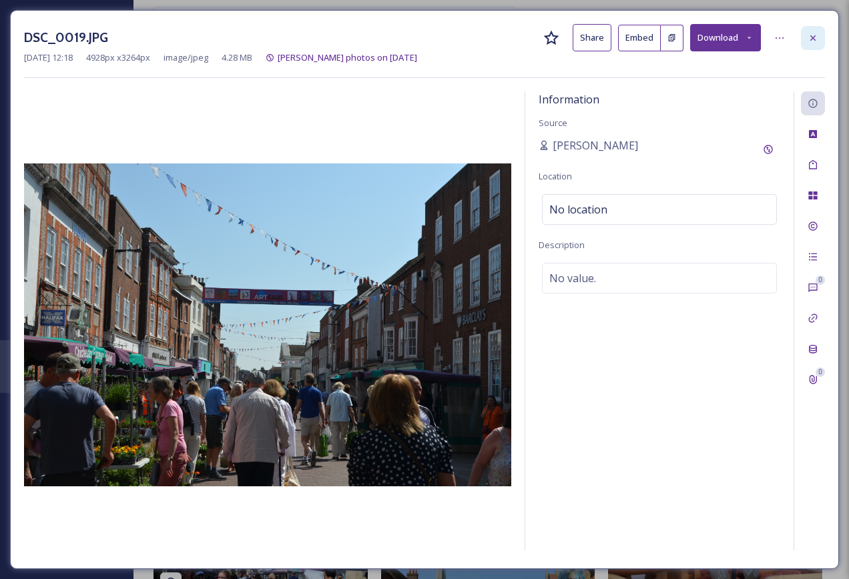
click at [812, 45] on div at bounding box center [813, 38] width 24 height 24
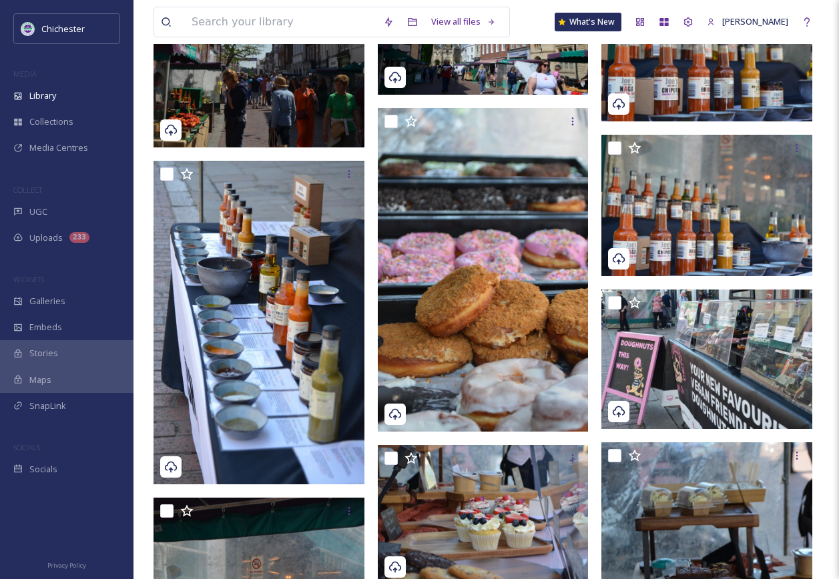
scroll to position [3805, 0]
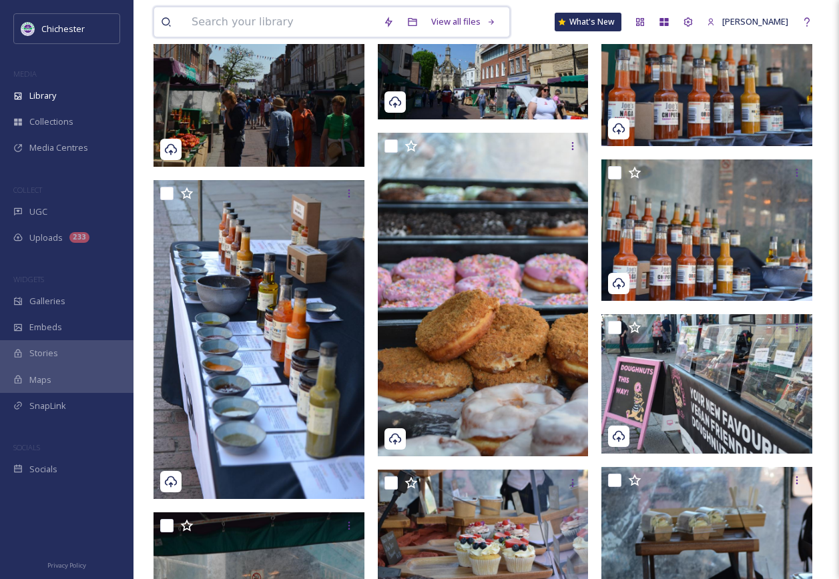
click at [212, 21] on input at bounding box center [281, 21] width 192 height 29
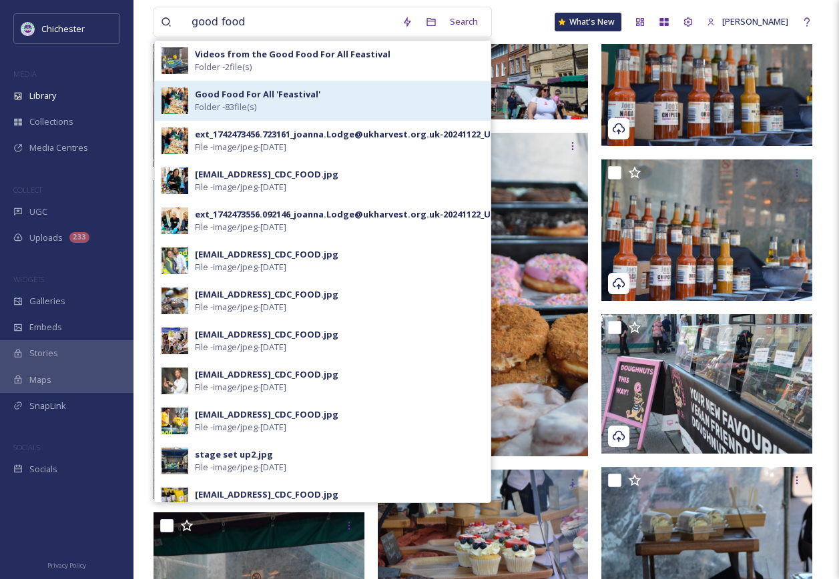
click at [262, 97] on strong "Good Food For All 'Feastival'" at bounding box center [257, 94] width 125 height 12
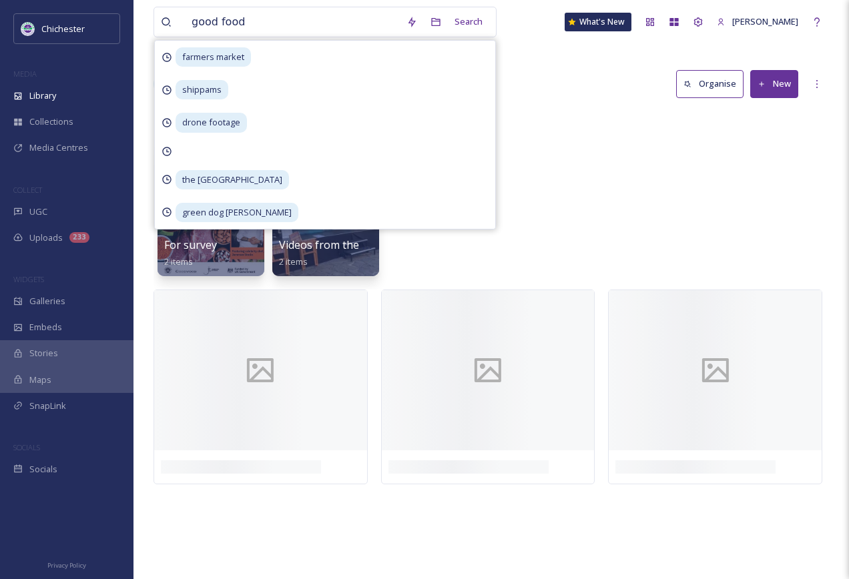
click at [564, 107] on div "good food Search farmers market shippams drone footage the novium museum green …" at bounding box center [491, 289] width 716 height 579
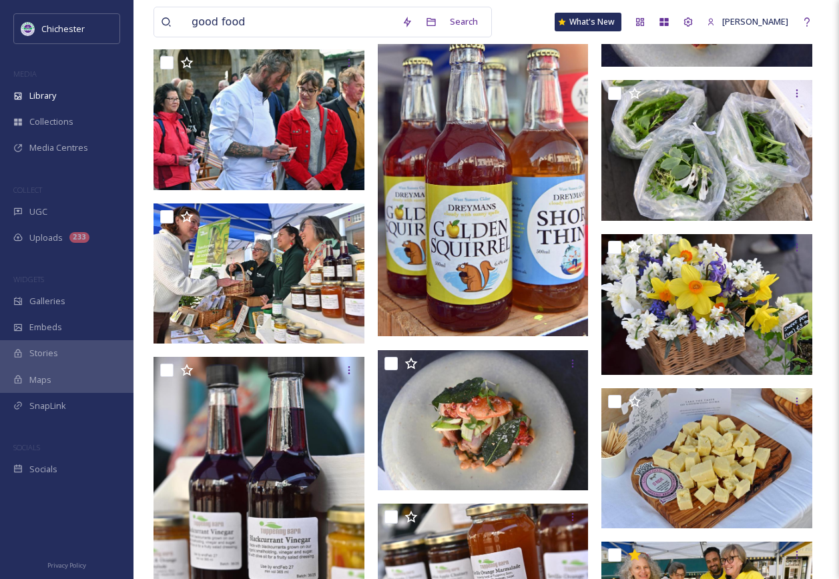
scroll to position [1669, 0]
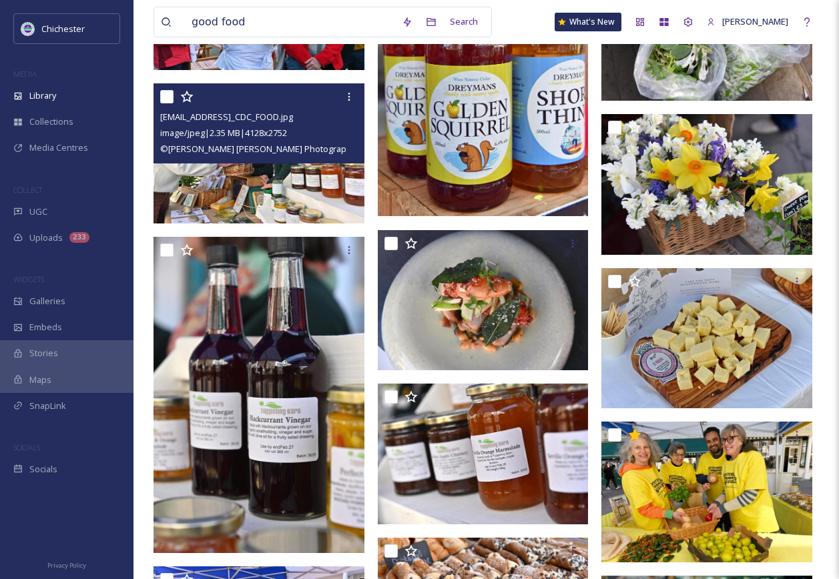
click at [215, 198] on img at bounding box center [259, 153] width 211 height 141
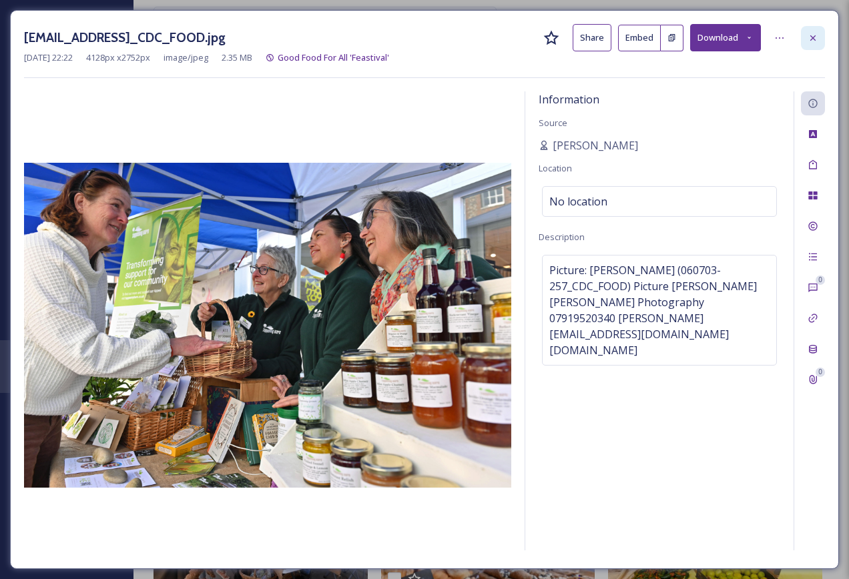
click at [809, 39] on icon at bounding box center [813, 38] width 11 height 11
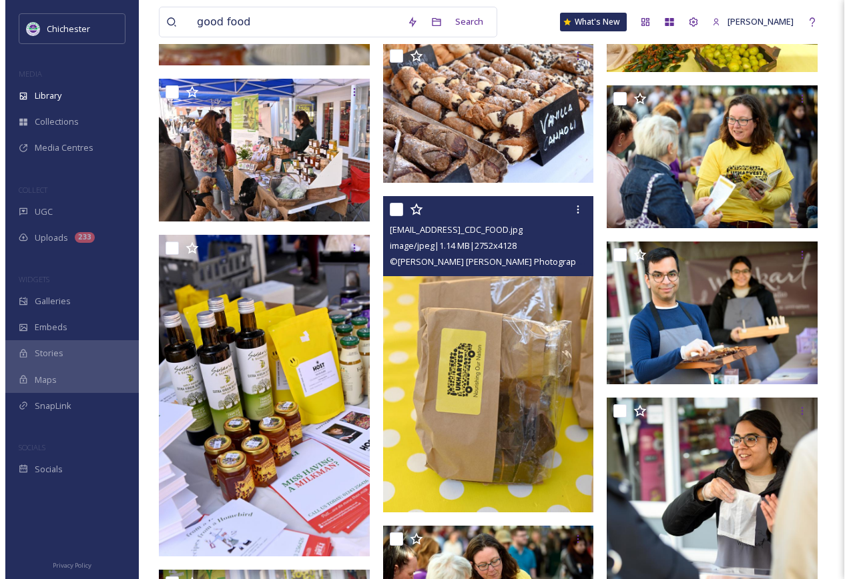
scroll to position [2336, 0]
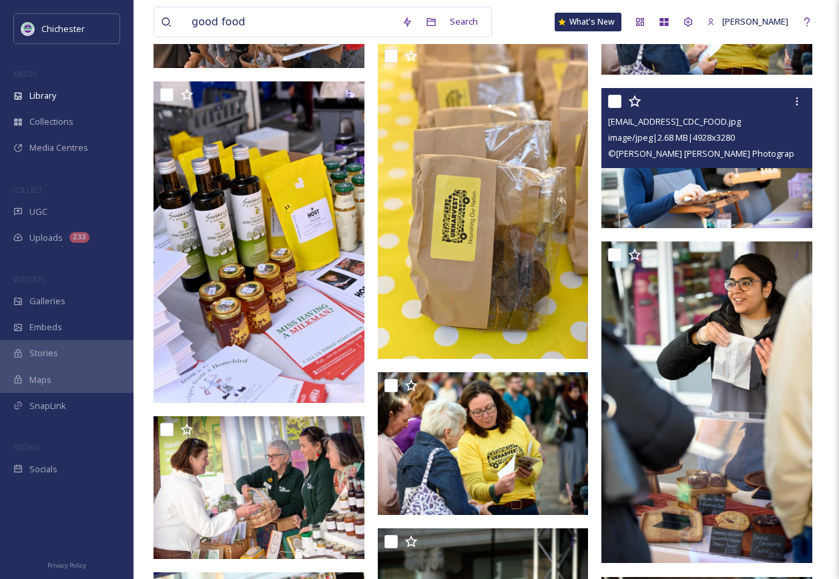
click at [670, 210] on img at bounding box center [706, 158] width 211 height 140
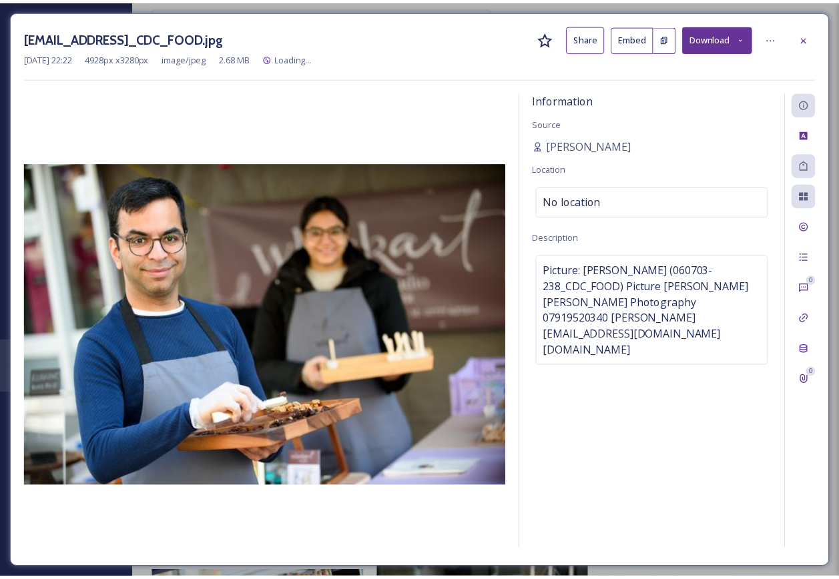
scroll to position [2339, 0]
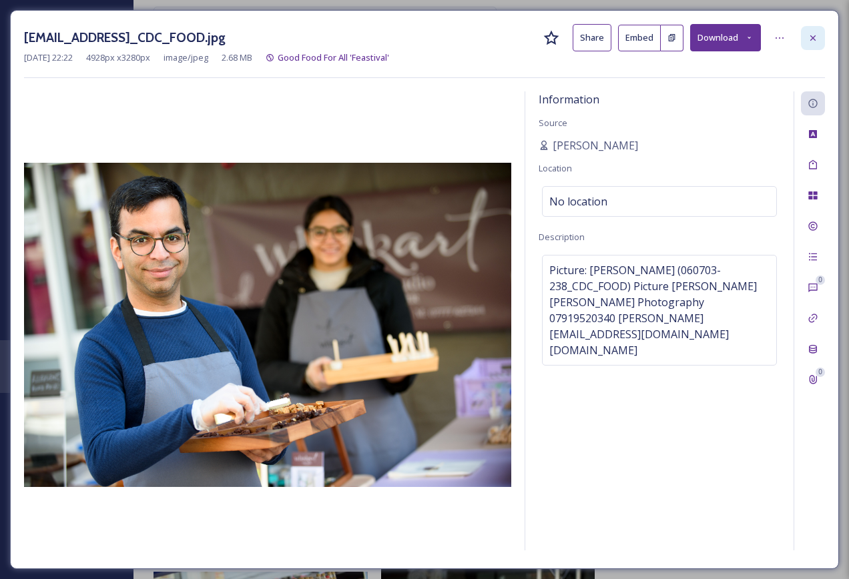
click at [810, 40] on icon at bounding box center [813, 38] width 11 height 11
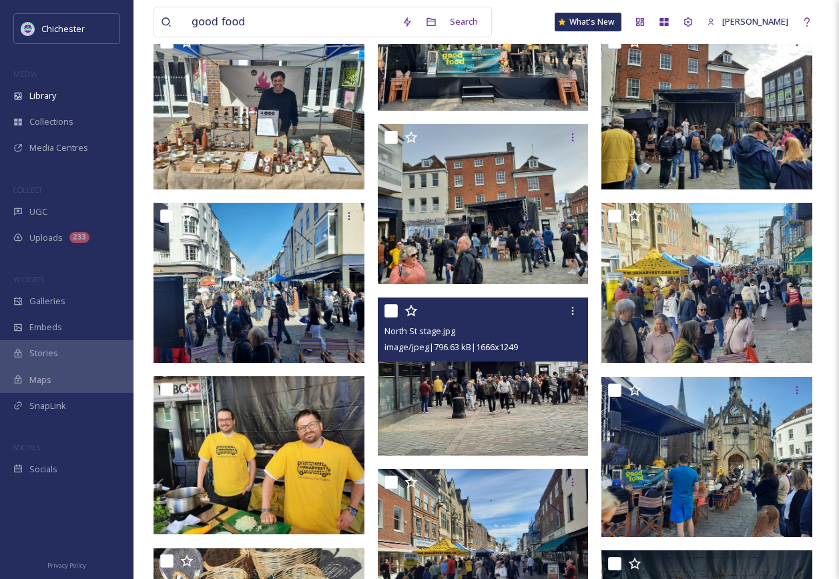
scroll to position [704, 0]
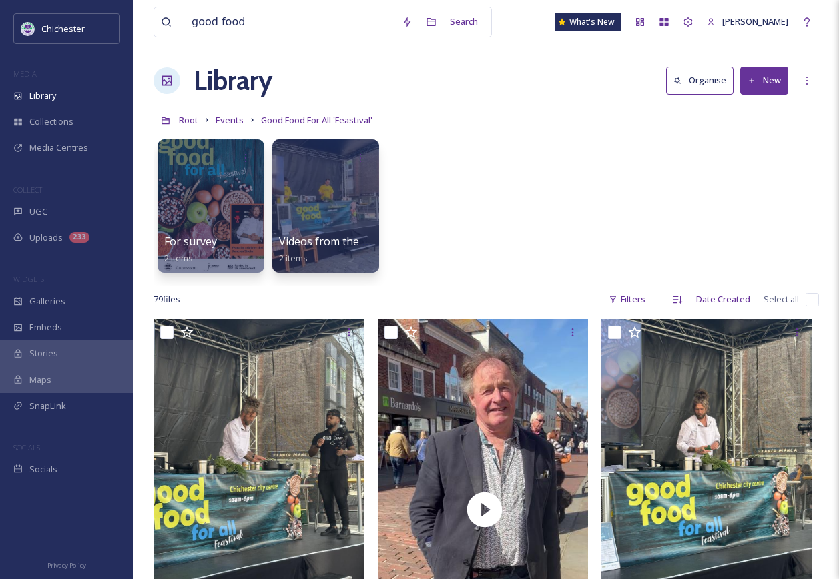
scroll to position [0, 0]
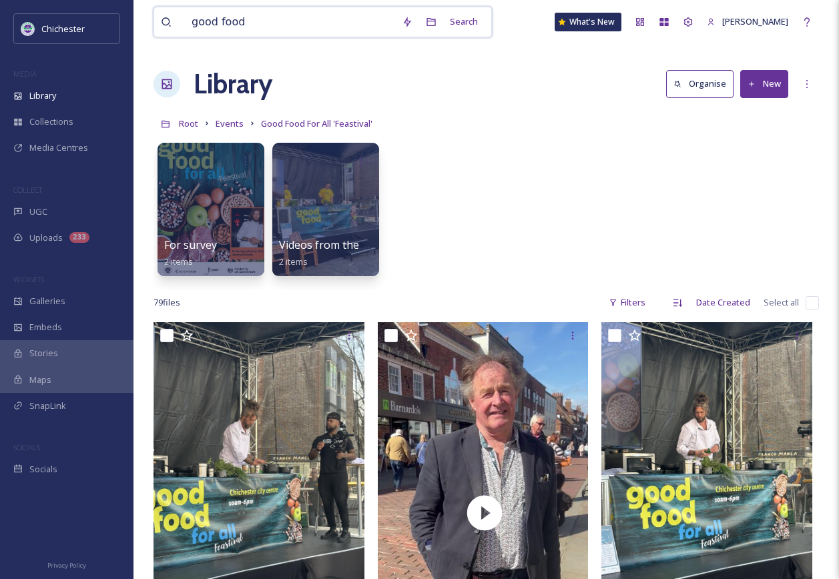
drag, startPoint x: 252, startPoint y: 21, endPoint x: 173, endPoint y: 21, distance: 78.8
click at [173, 21] on div "good food" at bounding box center [278, 21] width 234 height 29
type input "petworth"
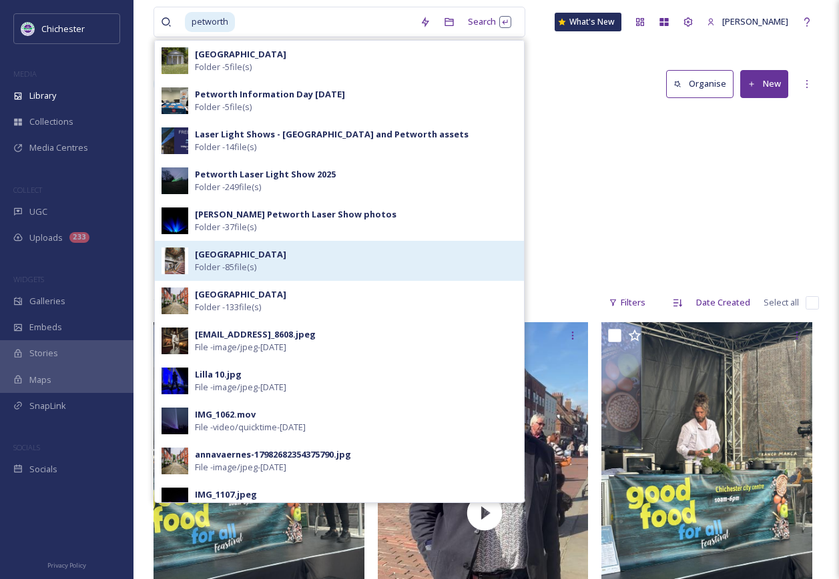
click at [266, 272] on div "[GEOGRAPHIC_DATA] and Park Folder - 85 file(s)" at bounding box center [356, 260] width 322 height 25
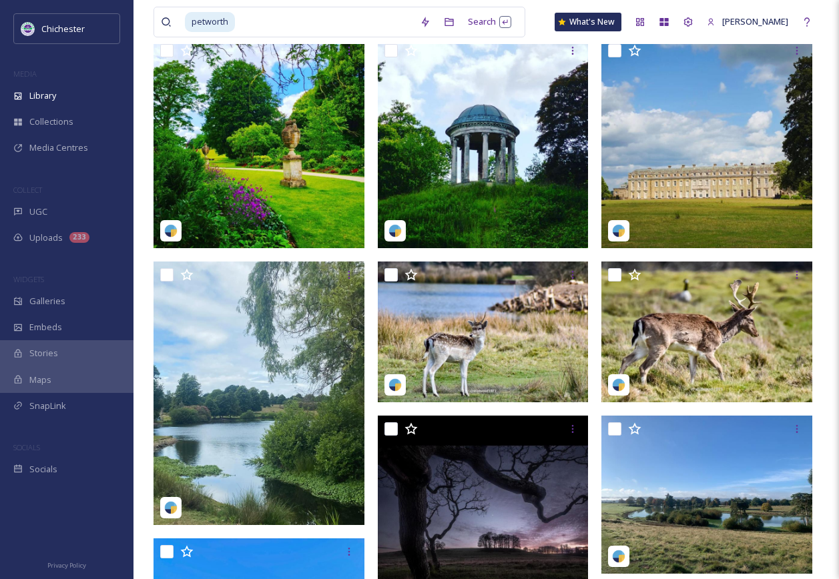
scroll to position [133, 0]
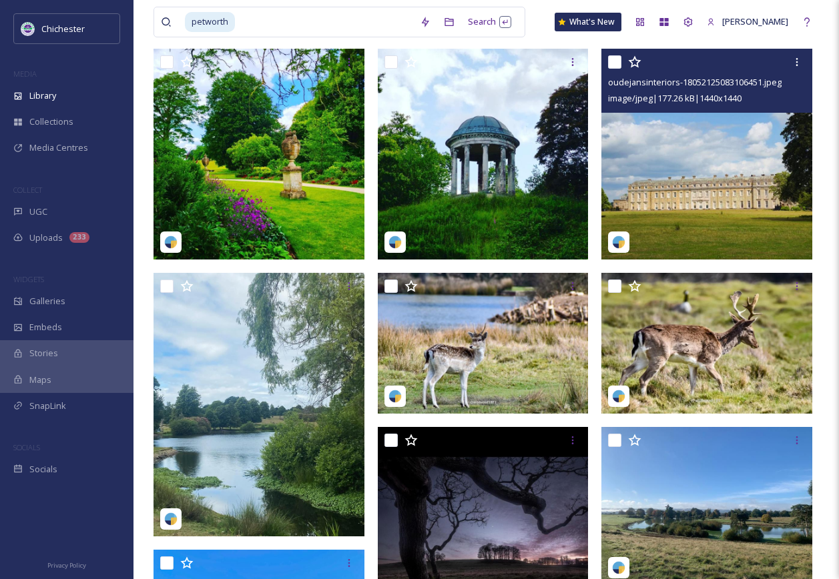
click at [714, 218] on img at bounding box center [706, 154] width 211 height 211
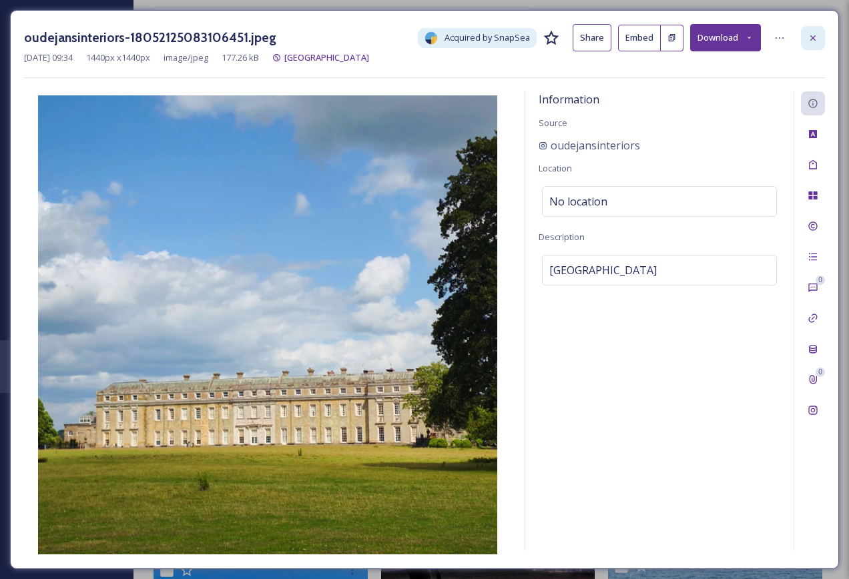
click at [817, 37] on icon at bounding box center [813, 38] width 11 height 11
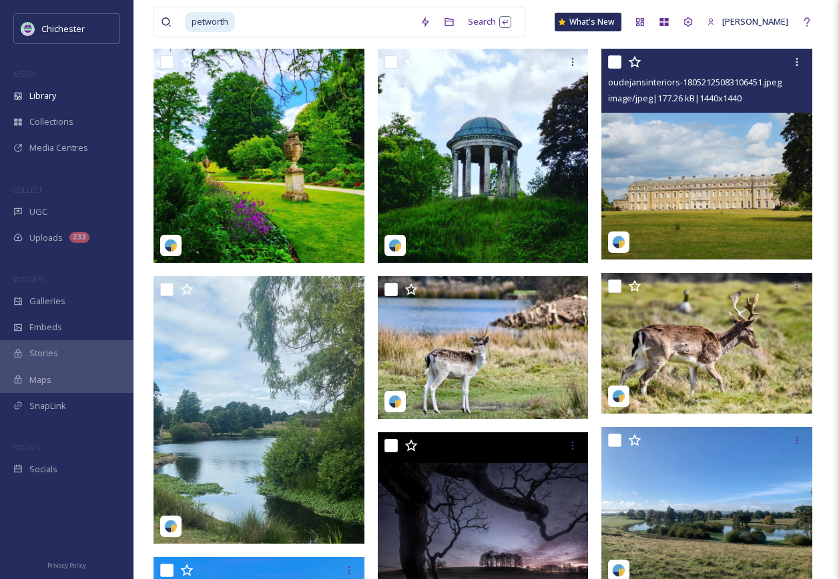
click at [611, 60] on input "checkbox" at bounding box center [614, 61] width 13 height 13
checkbox input "true"
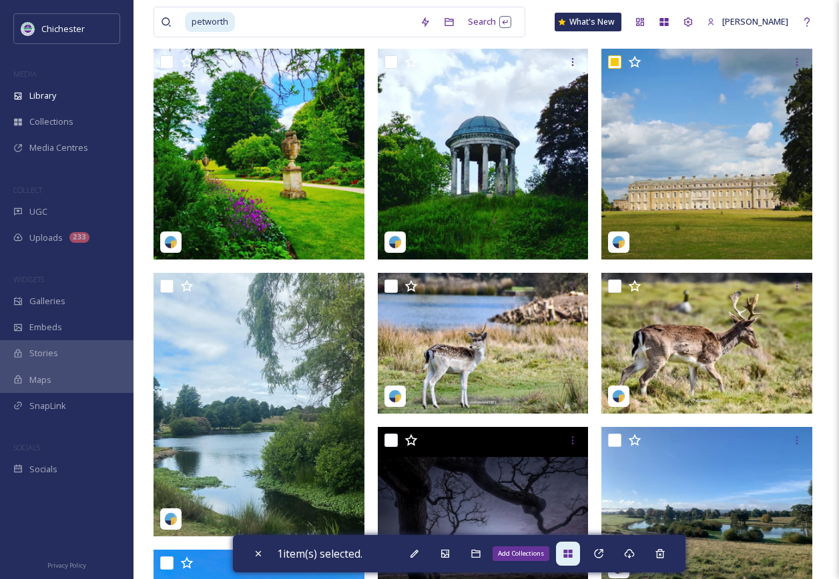
click at [570, 549] on icon at bounding box center [568, 554] width 11 height 11
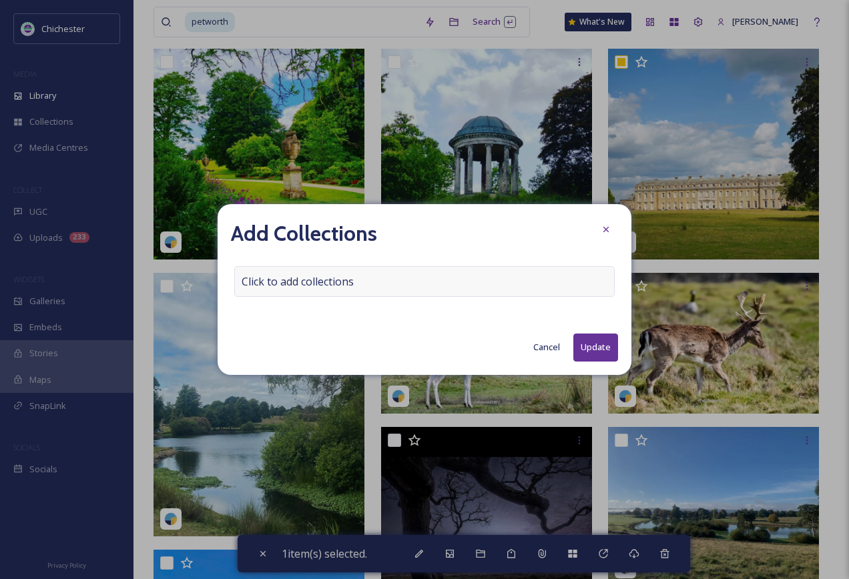
click at [358, 270] on div "Click to add collections" at bounding box center [424, 281] width 380 height 31
click at [358, 278] on input at bounding box center [308, 281] width 147 height 29
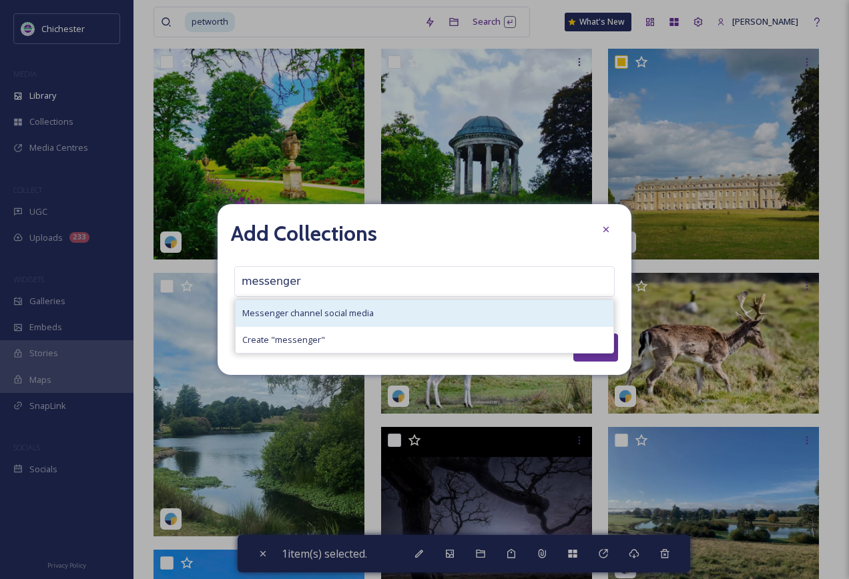
type input "messenger"
click at [366, 314] on span "Messenger channel social media" at bounding box center [307, 313] width 131 height 13
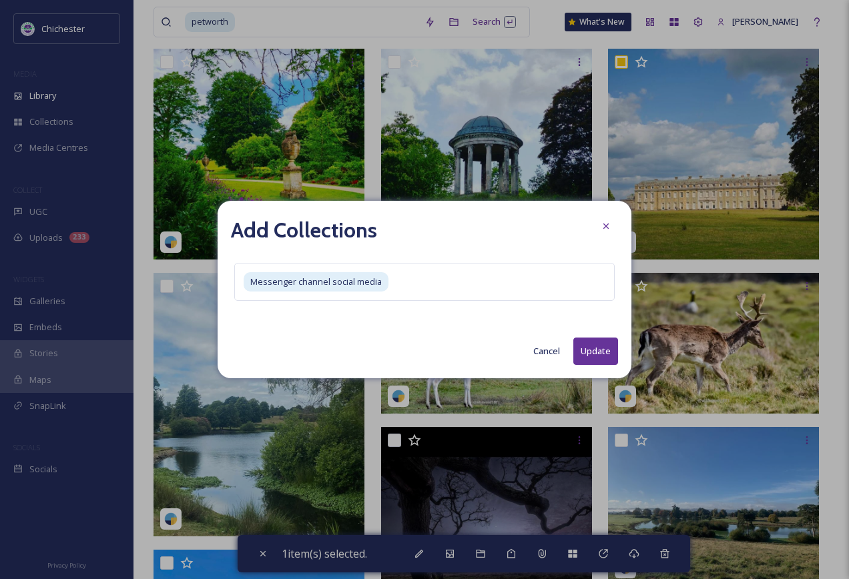
click at [602, 337] on div "Add Collections Messenger channel social media Cancel Update" at bounding box center [425, 290] width 414 height 178
click at [601, 348] on button "Update" at bounding box center [595, 351] width 45 height 27
checkbox input "false"
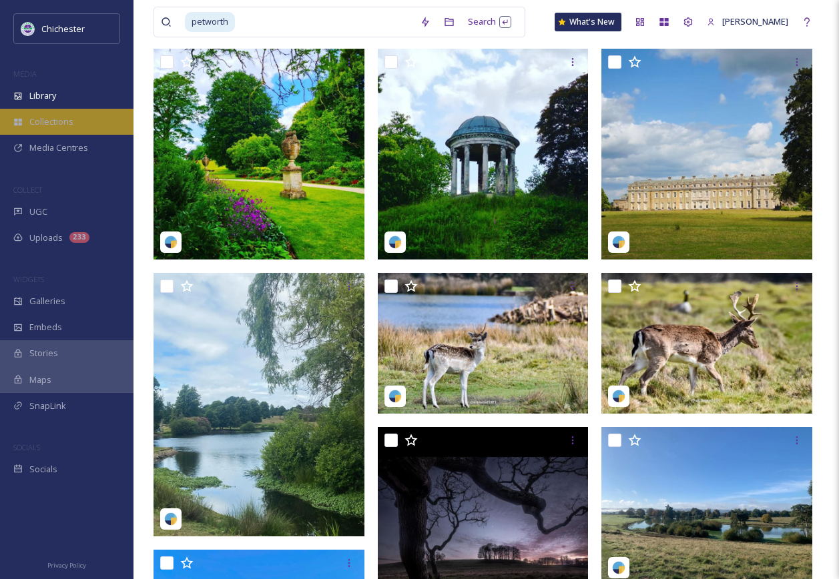
click at [77, 122] on div "Collections" at bounding box center [66, 122] width 133 height 26
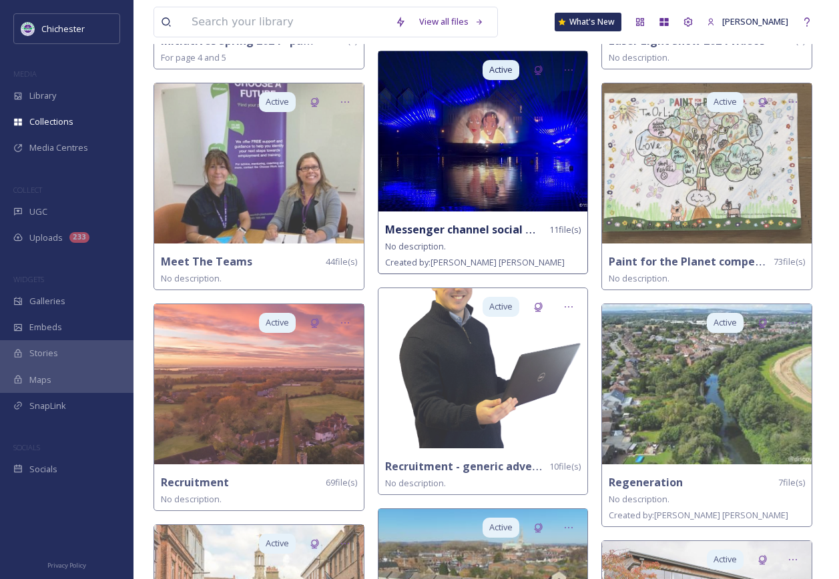
scroll to position [1335, 0]
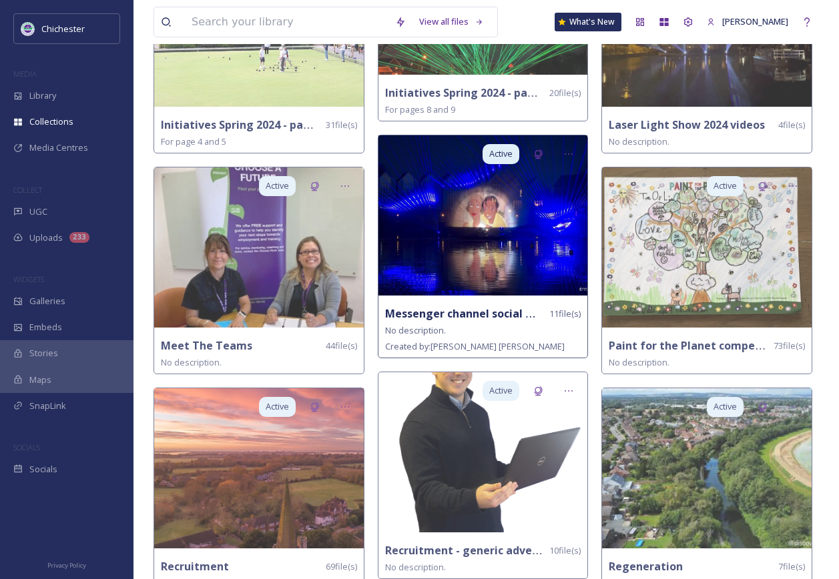
click at [441, 251] on img at bounding box center [483, 216] width 210 height 160
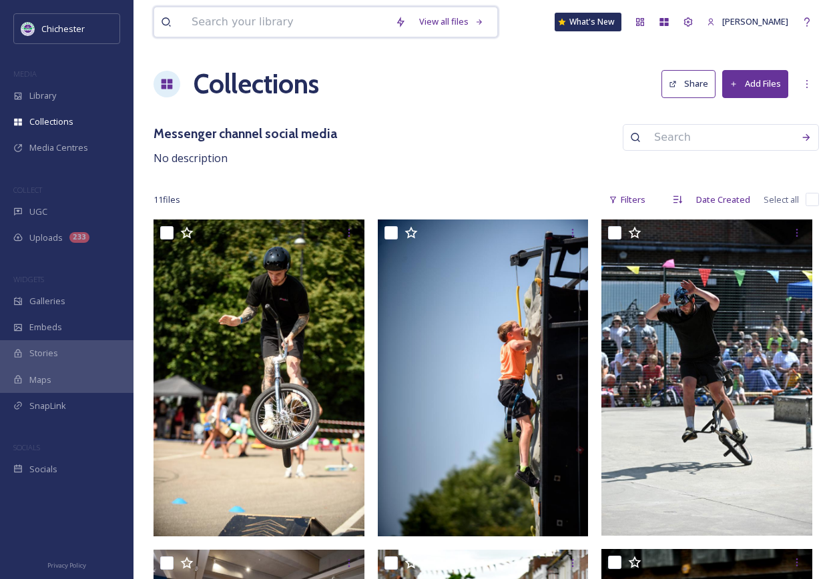
click at [230, 22] on input at bounding box center [287, 21] width 204 height 29
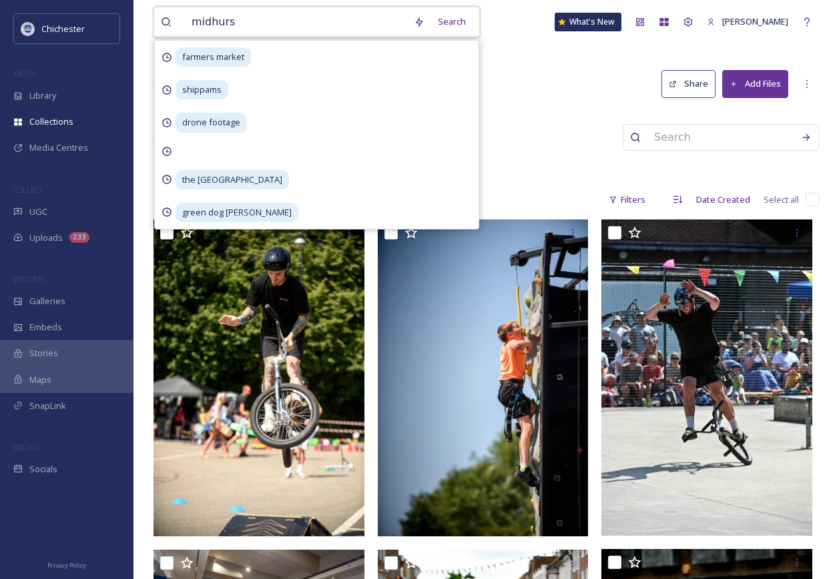
type input "midhurst"
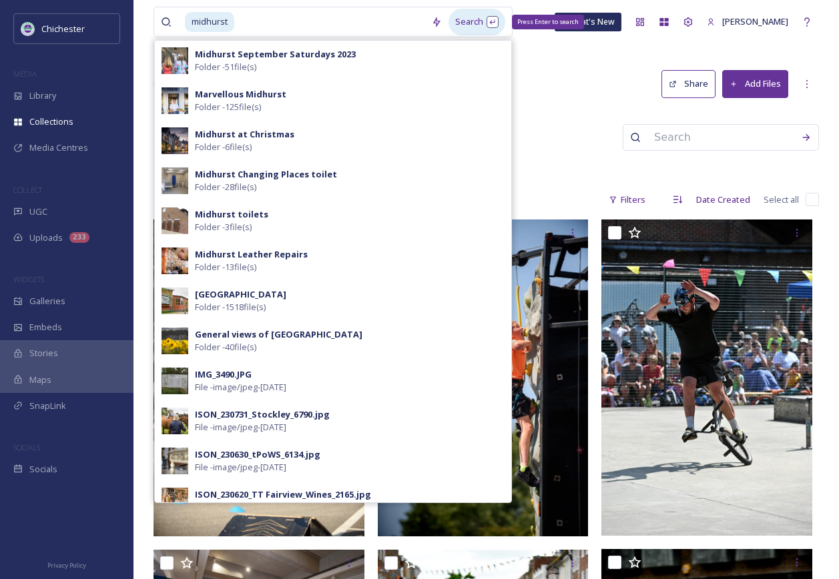
click at [473, 17] on div "Search Press Enter to search" at bounding box center [477, 22] width 57 height 26
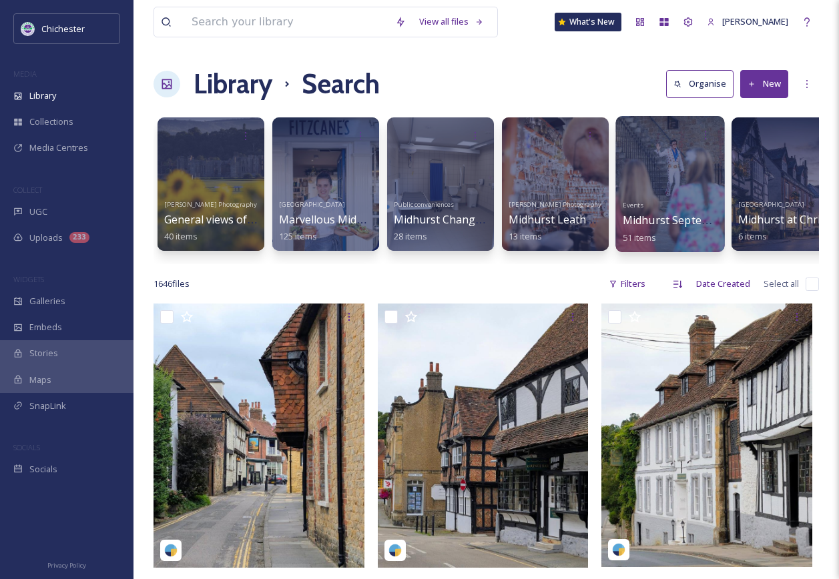
click at [667, 190] on div at bounding box center [669, 184] width 109 height 136
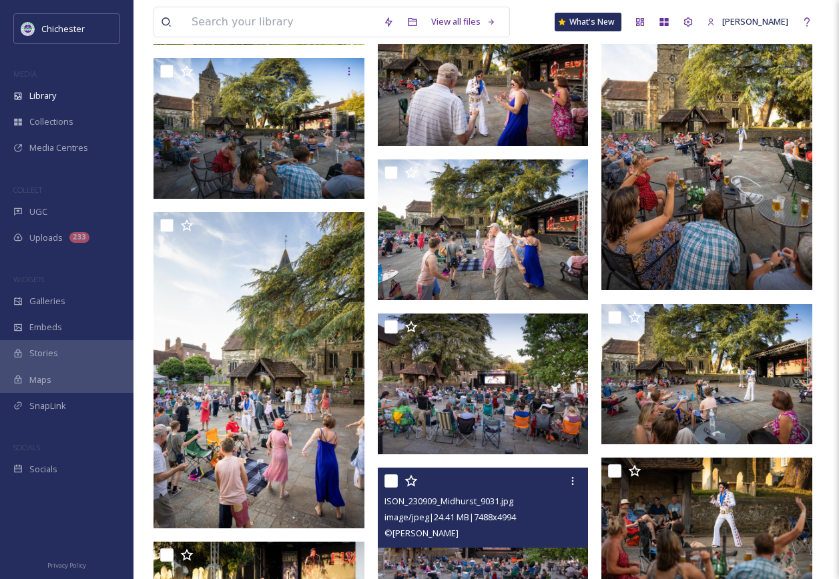
scroll to position [2269, 0]
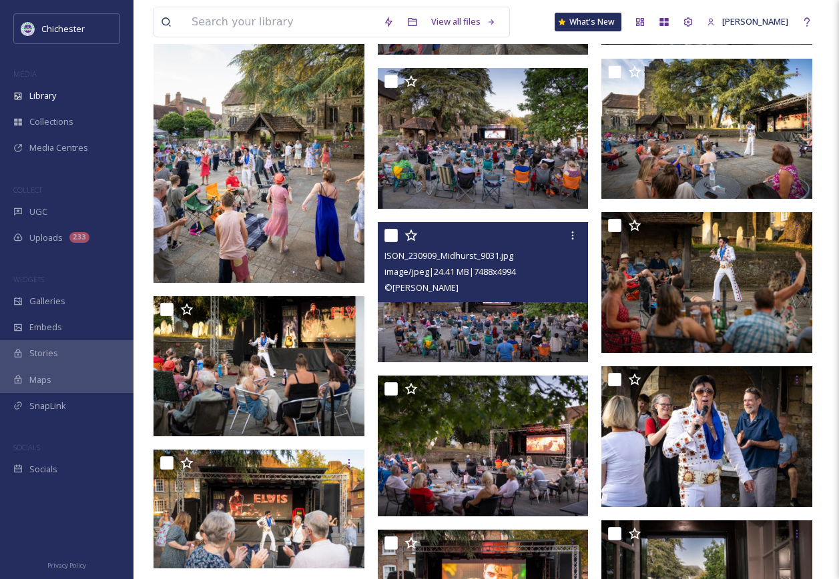
click at [392, 237] on input "checkbox" at bounding box center [390, 235] width 13 height 13
checkbox input "true"
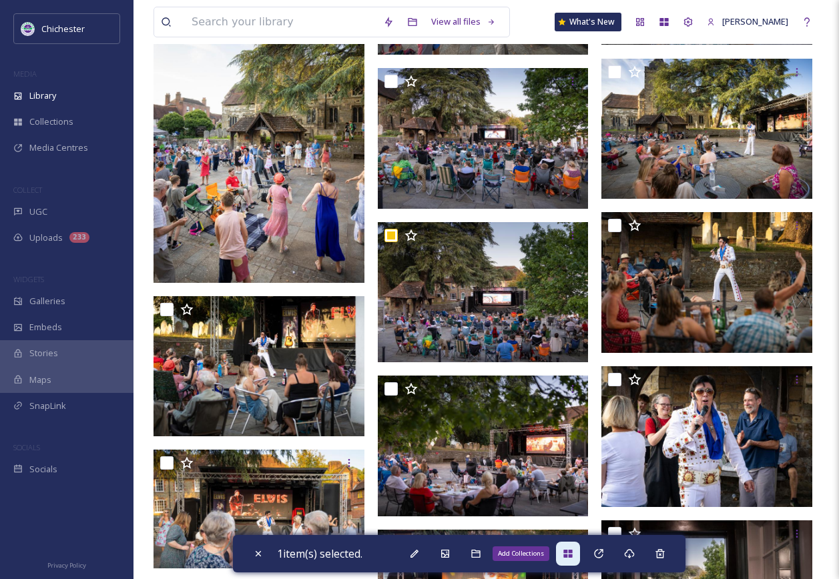
click at [572, 559] on div "Add Collections" at bounding box center [568, 554] width 24 height 24
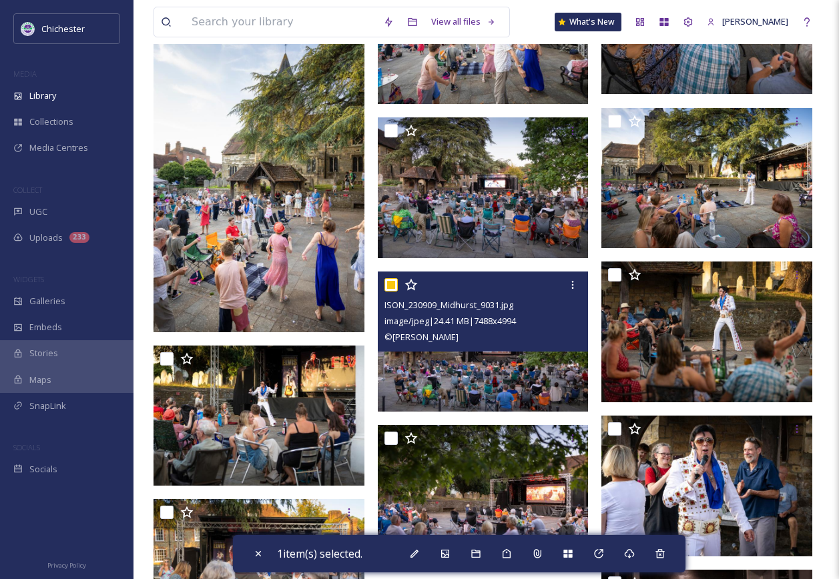
scroll to position [2226, 0]
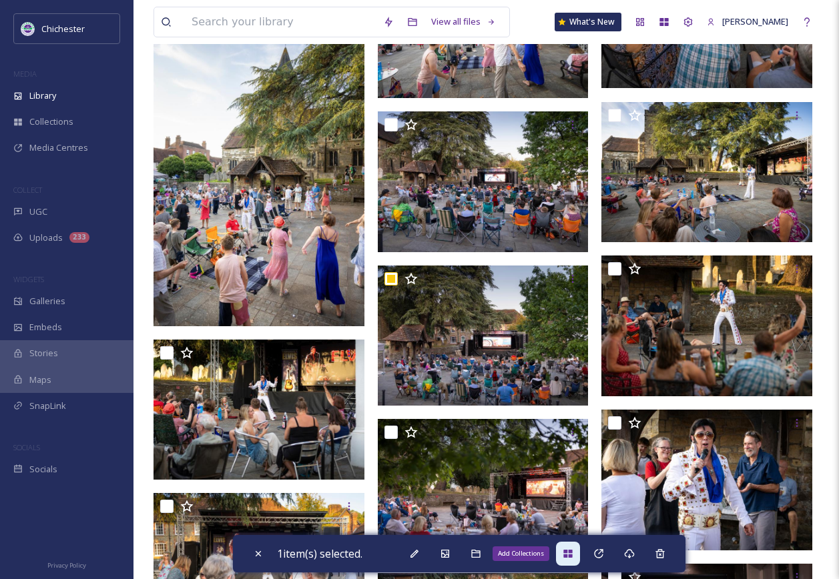
click at [568, 558] on icon at bounding box center [567, 554] width 9 height 8
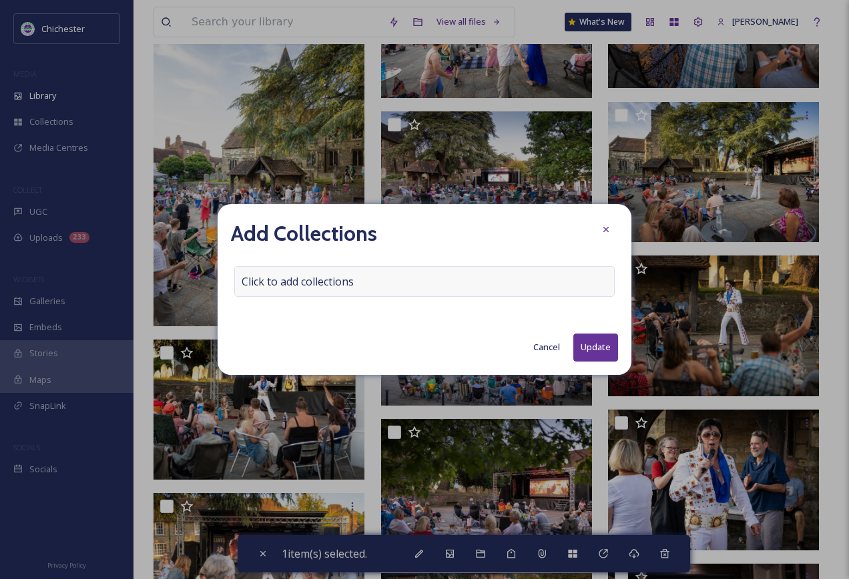
click at [358, 276] on div "Click to add collections" at bounding box center [424, 281] width 380 height 31
click at [357, 282] on input at bounding box center [308, 281] width 147 height 29
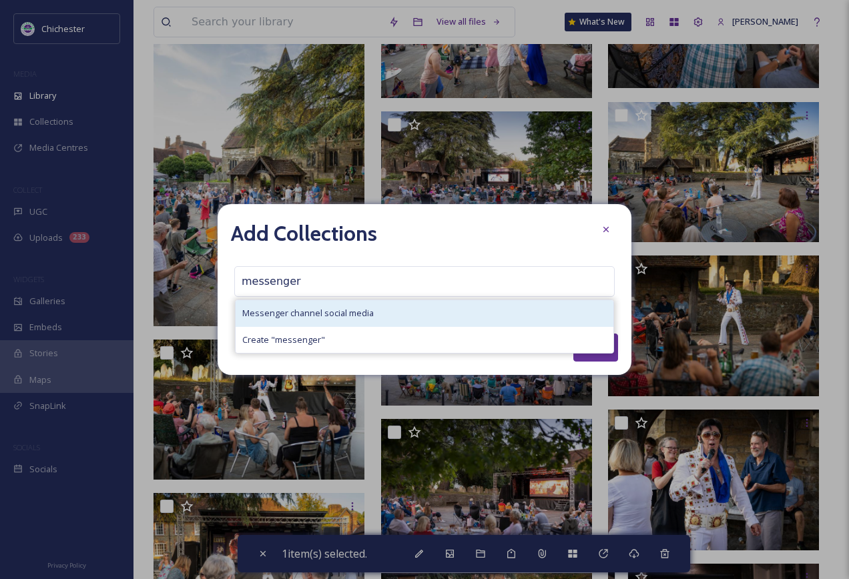
type input "messenger"
click at [352, 312] on span "Messenger channel social media" at bounding box center [307, 313] width 131 height 13
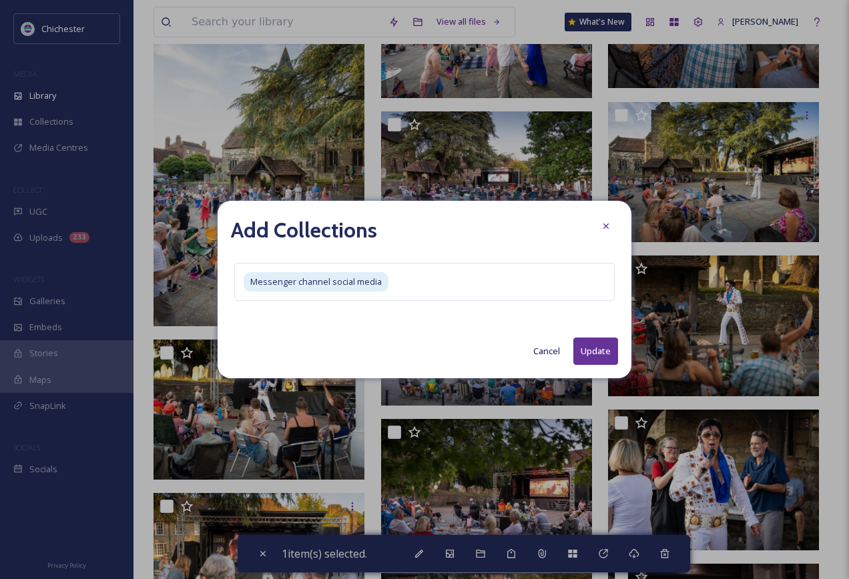
click at [599, 340] on button "Update" at bounding box center [595, 351] width 45 height 27
checkbox input "false"
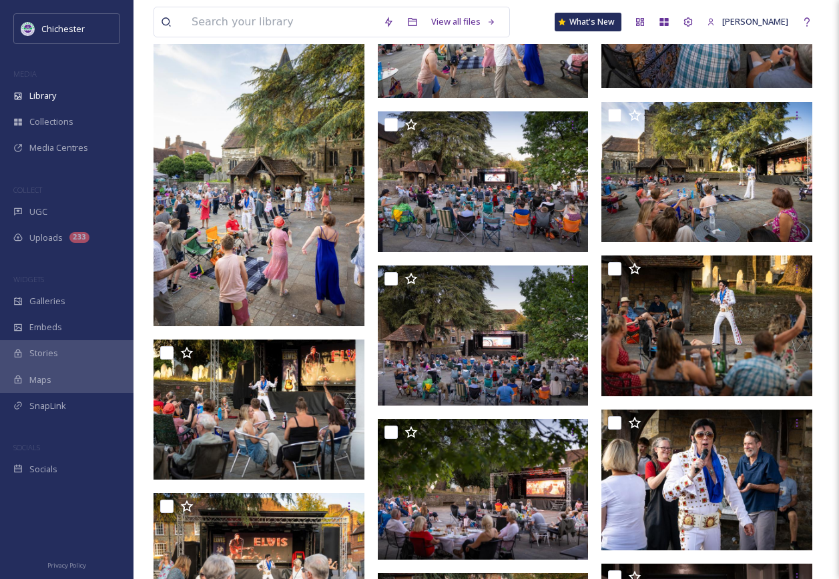
click at [51, 91] on span "Library" at bounding box center [42, 95] width 27 height 13
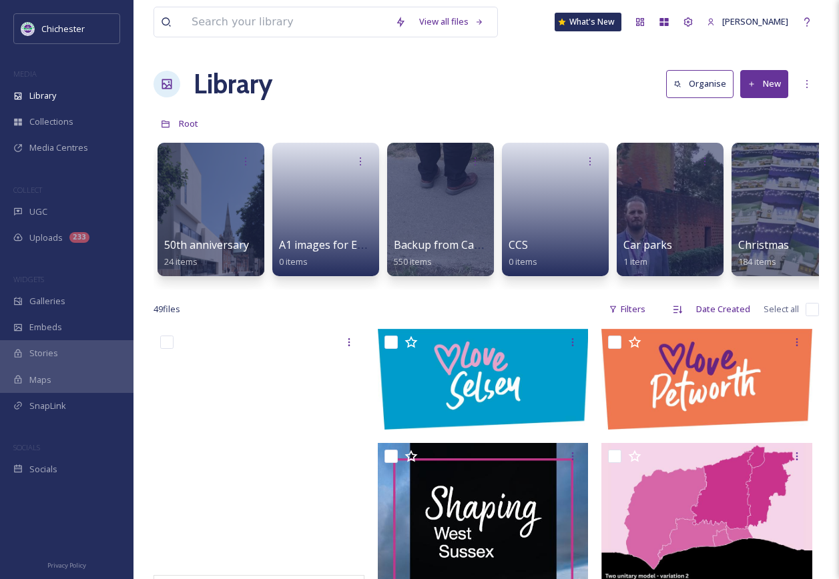
click at [42, 123] on span "Collections" at bounding box center [51, 121] width 44 height 13
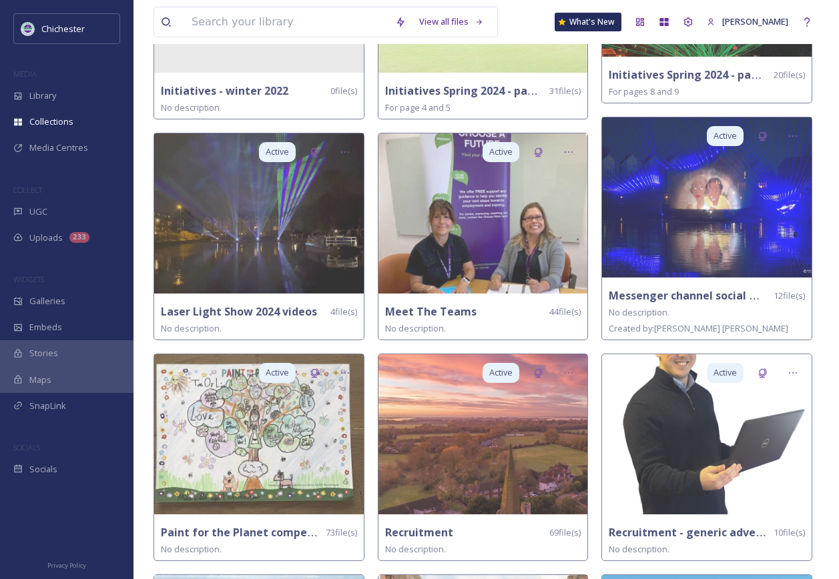
scroll to position [1402, 0]
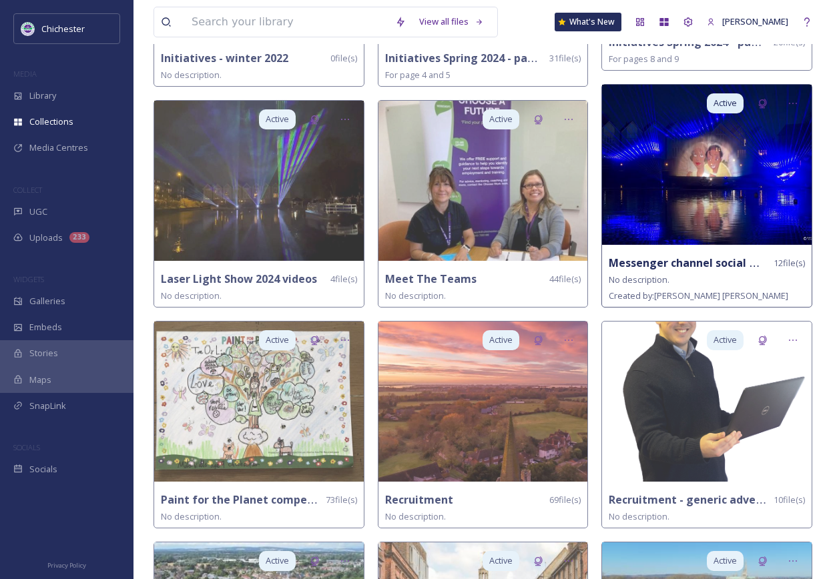
click at [659, 185] on img at bounding box center [707, 165] width 210 height 160
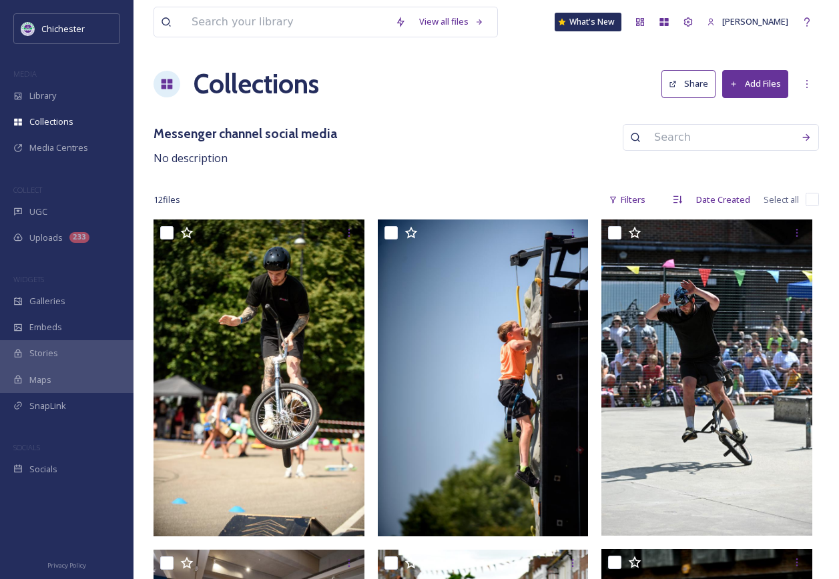
click at [814, 197] on input "checkbox" at bounding box center [812, 199] width 13 height 13
checkbox input "true"
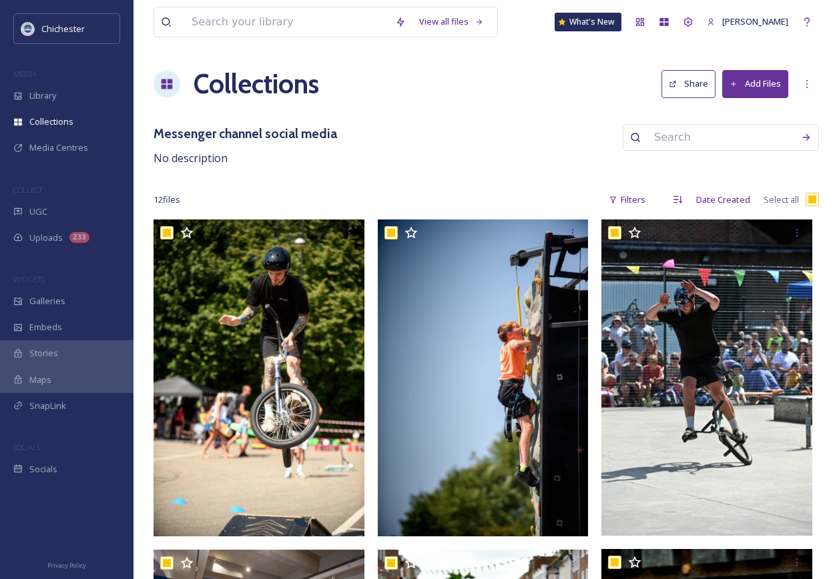
checkbox input "true"
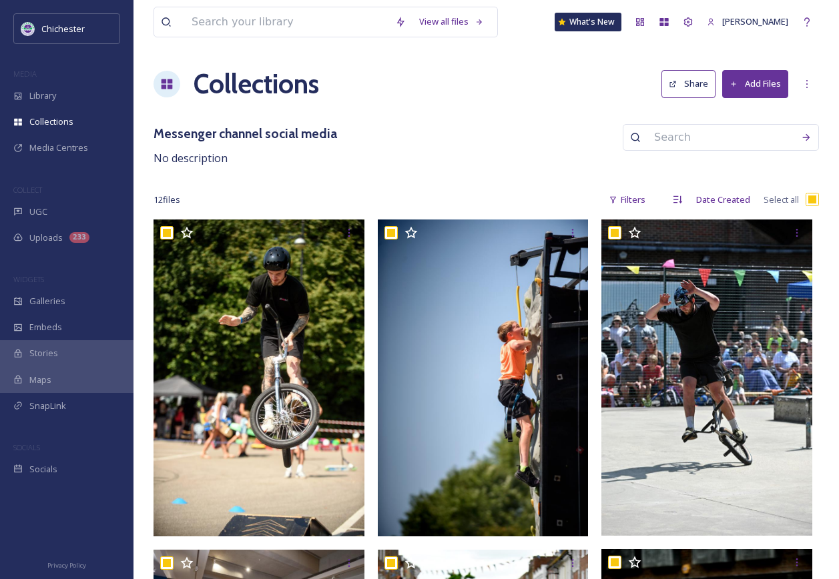
checkbox input "true"
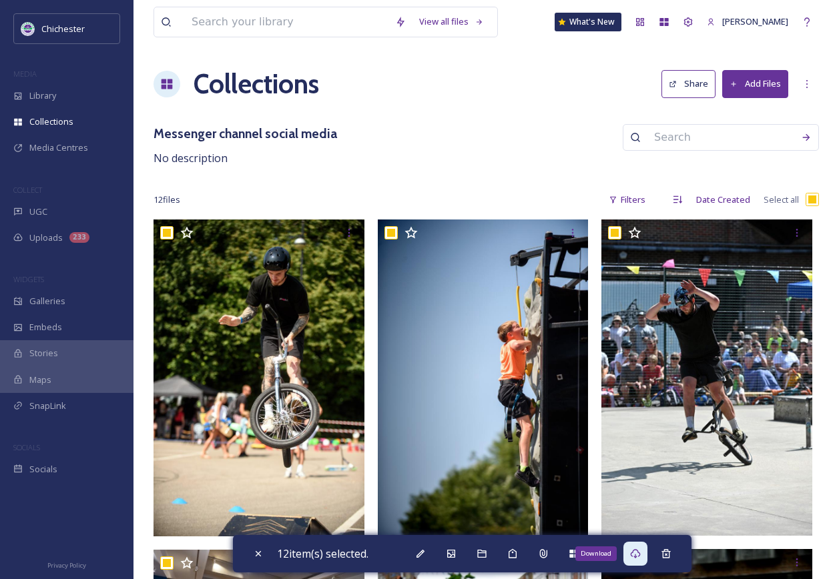
click at [632, 559] on div "Download" at bounding box center [635, 554] width 24 height 24
click at [557, 193] on div "12 file s Filters Date Created Select all" at bounding box center [486, 200] width 665 height 26
click at [258, 555] on icon at bounding box center [258, 554] width 11 height 11
checkbox input "false"
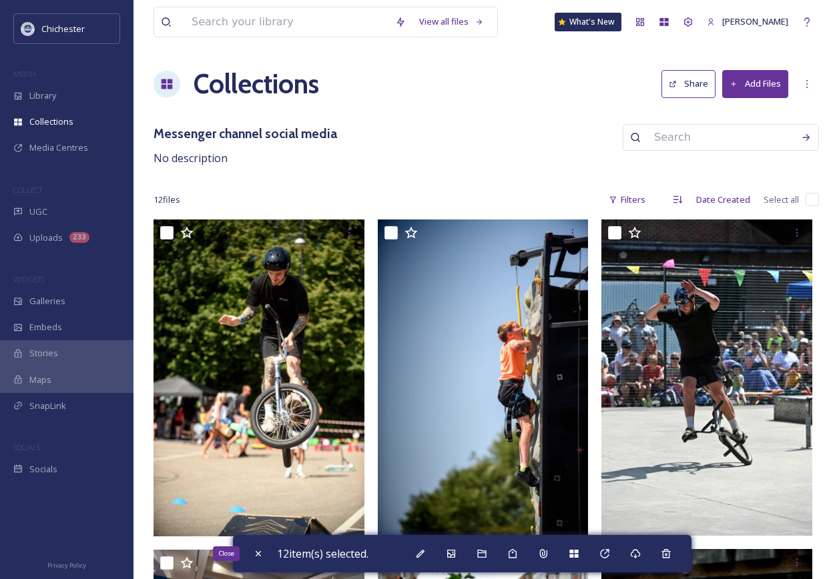
checkbox input "false"
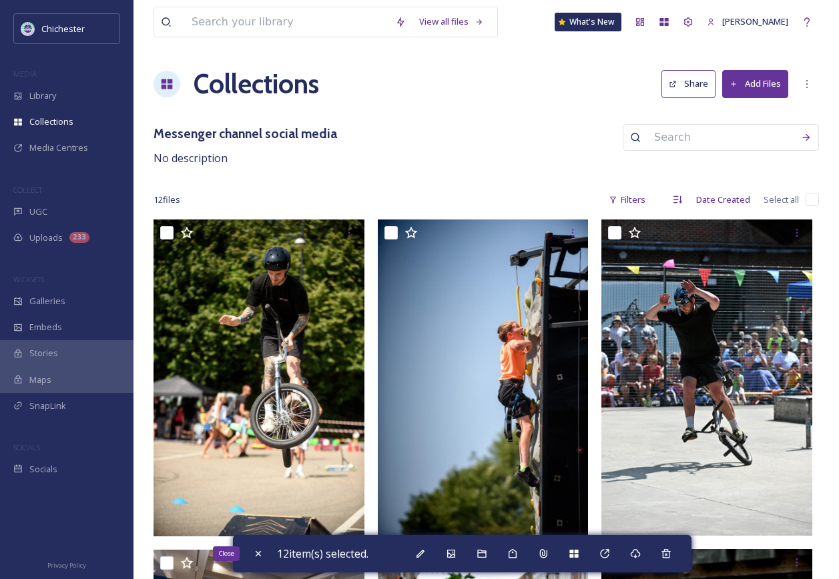
checkbox input "false"
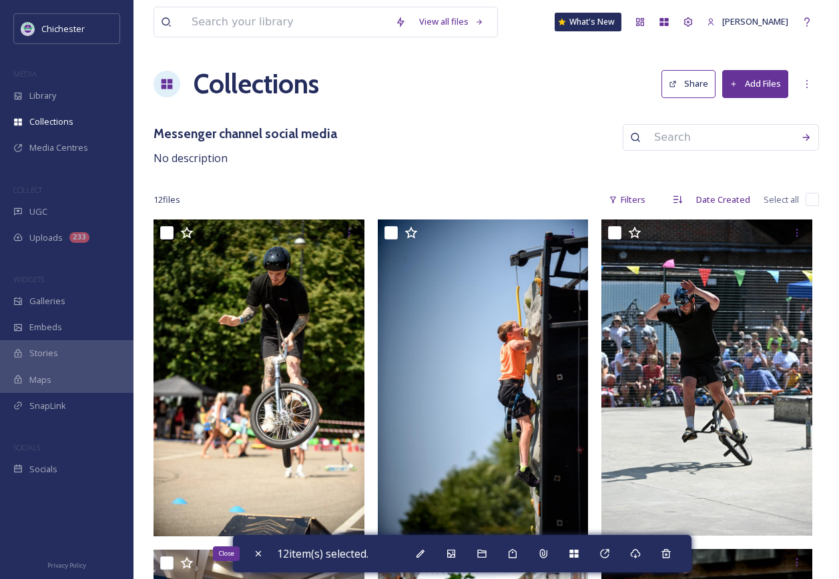
checkbox input "false"
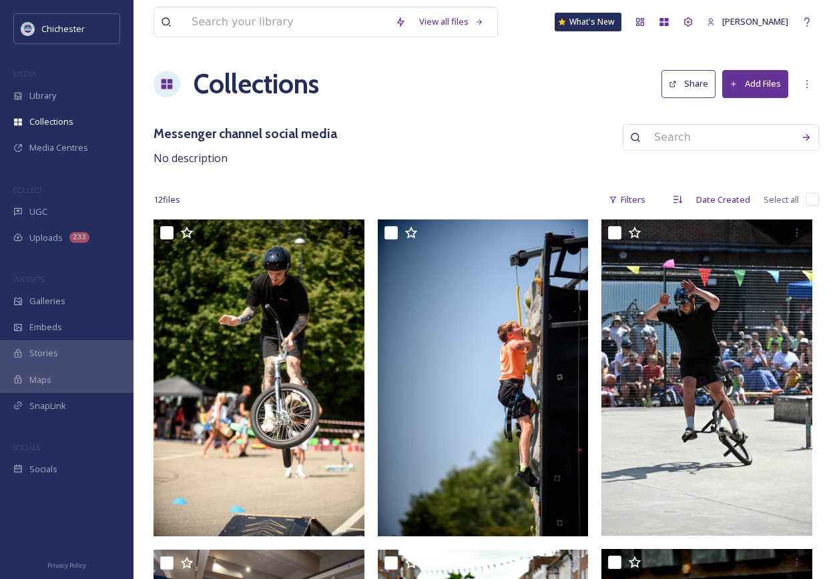
click at [499, 129] on div "Messenger channel social media No description" at bounding box center [486, 145] width 665 height 43
click at [501, 130] on div "Messenger channel social media No description" at bounding box center [486, 145] width 665 height 43
